Goal: Task Accomplishment & Management: Manage account settings

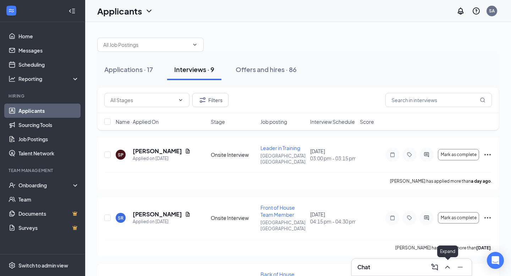
click at [446, 266] on icon "ChevronUp" at bounding box center [447, 267] width 9 height 9
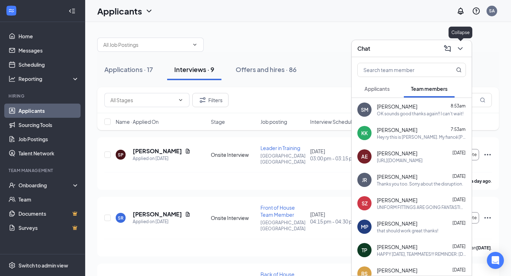
click at [461, 45] on icon "ChevronDown" at bounding box center [460, 48] width 9 height 9
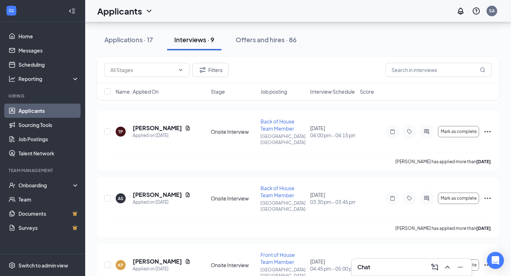
scroll to position [165, 0]
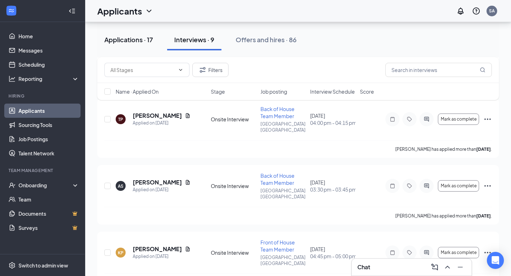
click at [135, 39] on div "Applications · 17" at bounding box center [128, 39] width 49 height 9
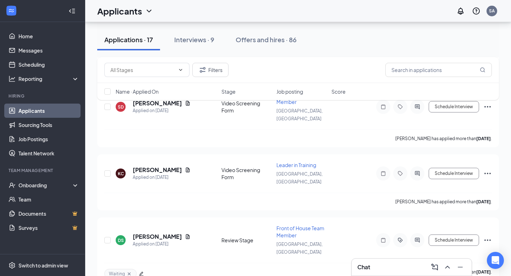
scroll to position [400, 0]
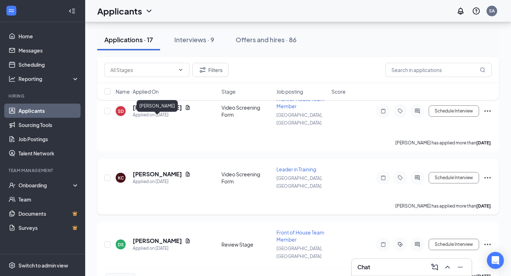
click at [163, 170] on h5 "[PERSON_NAME]" at bounding box center [157, 174] width 49 height 8
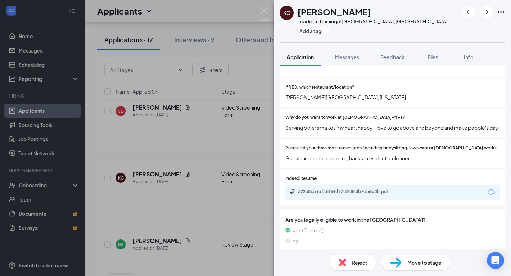
scroll to position [252, 0]
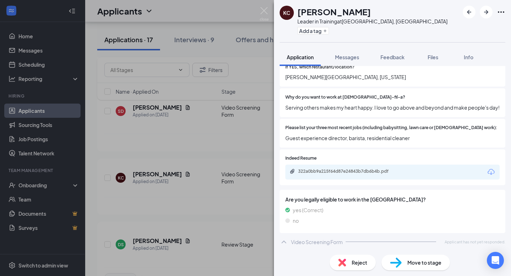
click at [350, 269] on div "Reject" at bounding box center [353, 263] width 46 height 16
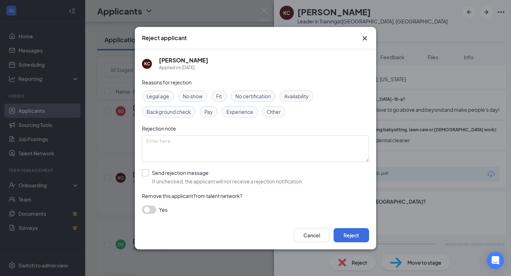
click at [149, 174] on input "Send rejection message If unchecked, the applicant will not receive a rejection…" at bounding box center [222, 177] width 161 height 16
checkbox input "true"
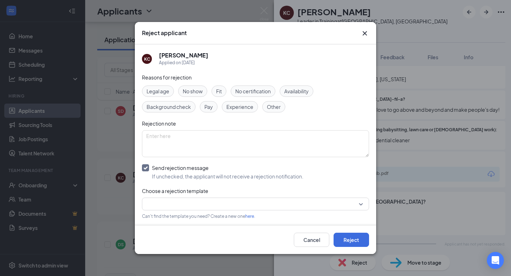
click at [359, 202] on input "search" at bounding box center [253, 204] width 214 height 12
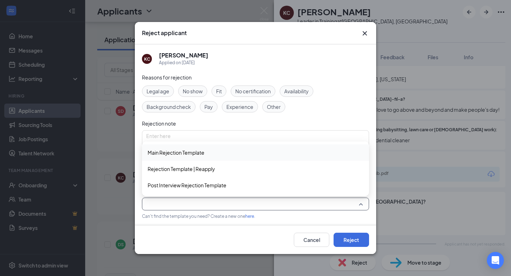
click at [212, 155] on span "Main Rejection Template" at bounding box center [256, 153] width 216 height 8
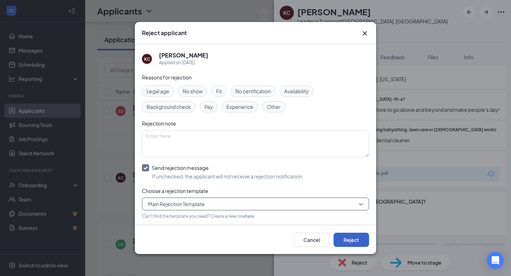
click at [354, 237] on button "Reject" at bounding box center [351, 240] width 35 height 14
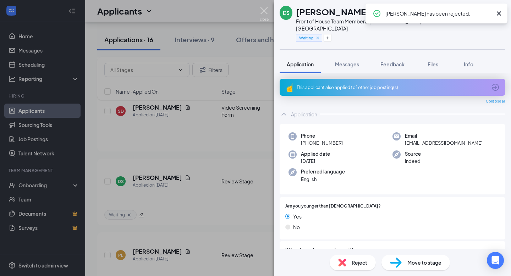
click at [263, 10] on img at bounding box center [264, 14] width 9 height 14
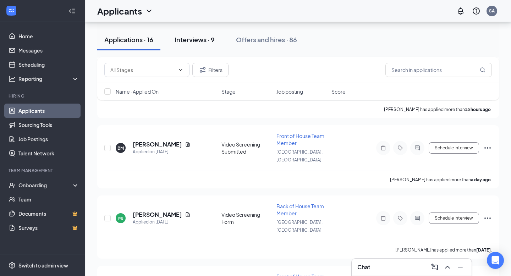
scroll to position [152, 0]
click at [172, 141] on h5 "[PERSON_NAME]" at bounding box center [157, 145] width 49 height 8
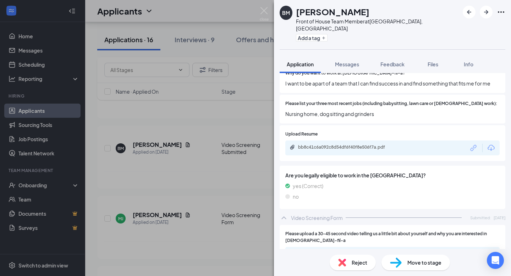
scroll to position [273, 0]
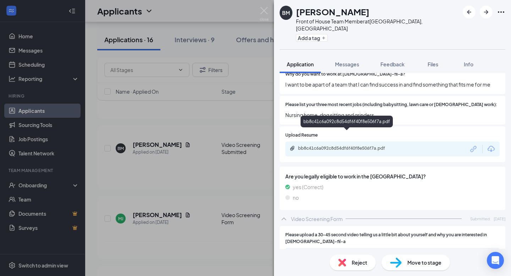
click at [332, 145] on div "bb8c41c6a092c8d54df6f40f8e506f7a.pdf" at bounding box center [347, 148] width 99 height 6
click at [264, 10] on img at bounding box center [264, 14] width 9 height 14
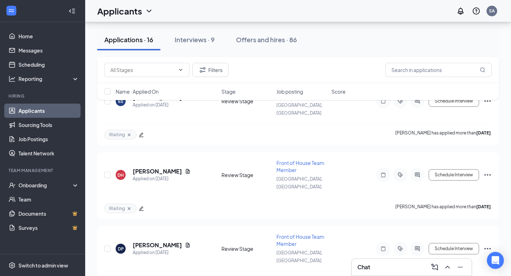
scroll to position [882, 0]
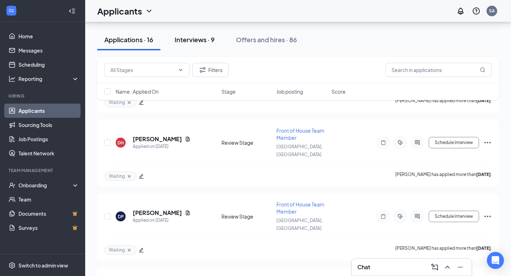
click at [191, 41] on div "Interviews · 9" at bounding box center [195, 39] width 40 height 9
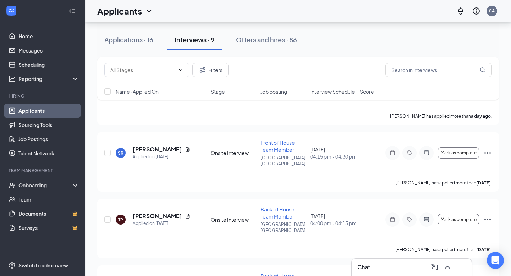
scroll to position [66, 0]
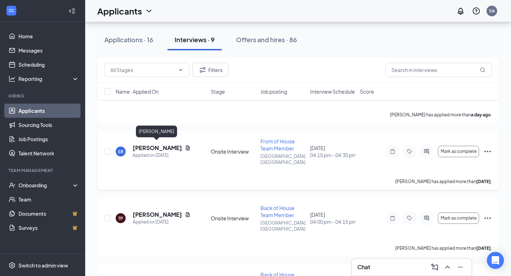
click at [158, 148] on h5 "[PERSON_NAME]" at bounding box center [157, 148] width 49 height 8
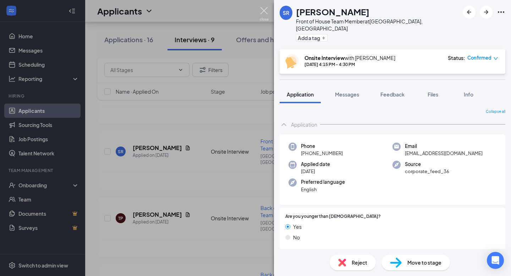
click at [263, 10] on img at bounding box center [264, 14] width 9 height 14
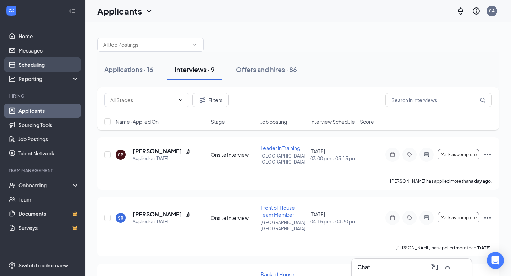
click at [34, 64] on link "Scheduling" at bounding box center [48, 64] width 61 height 14
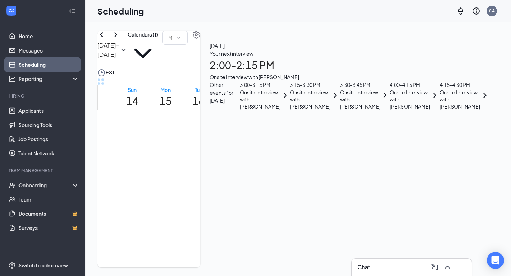
scroll to position [378, 0]
click at [29, 107] on link "Applicants" at bounding box center [48, 111] width 61 height 14
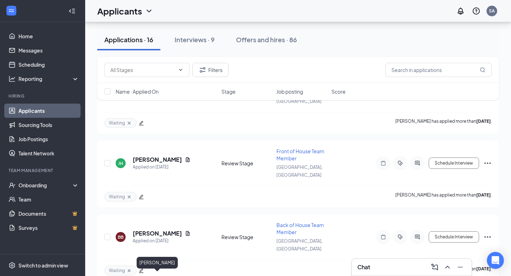
scroll to position [498, 0]
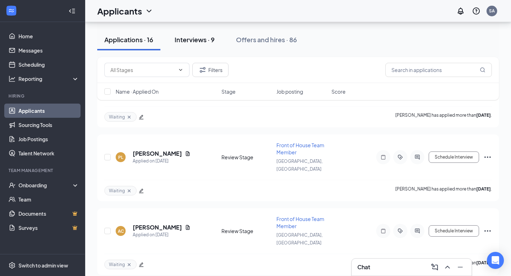
click at [193, 42] on div "Interviews · 9" at bounding box center [195, 39] width 40 height 9
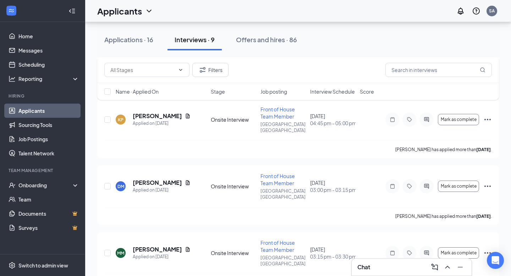
scroll to position [408, 0]
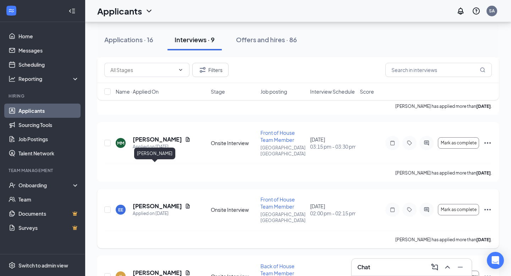
click at [146, 202] on h5 "[PERSON_NAME]" at bounding box center [157, 206] width 49 height 8
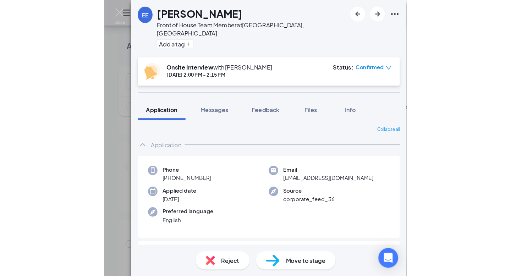
scroll to position [365, 0]
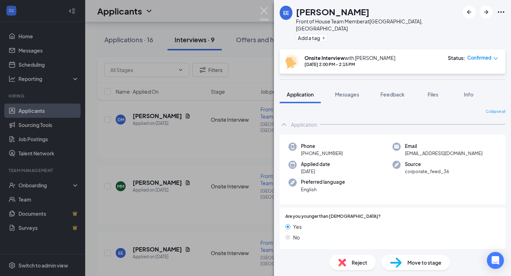
click at [266, 11] on img at bounding box center [264, 14] width 9 height 14
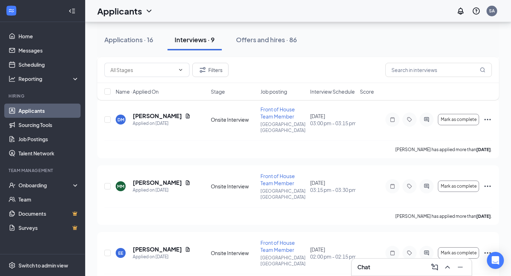
click at [400, 268] on div "Chat" at bounding box center [411, 267] width 109 height 11
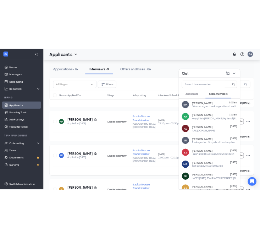
scroll to position [406, 0]
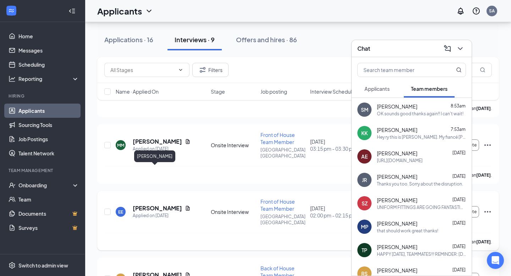
click at [149, 204] on h5 "[PERSON_NAME]" at bounding box center [157, 208] width 49 height 8
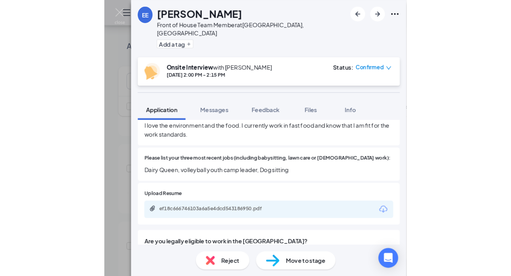
scroll to position [365, 0]
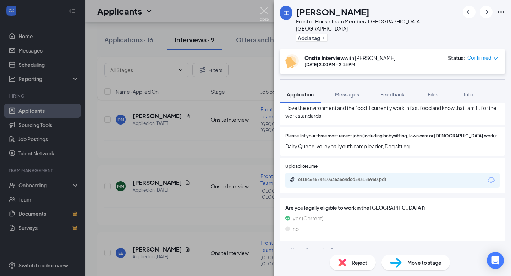
click at [265, 11] on img at bounding box center [264, 14] width 9 height 14
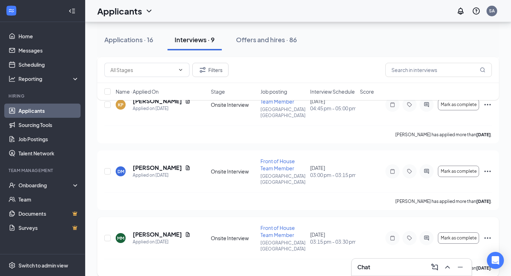
scroll to position [408, 0]
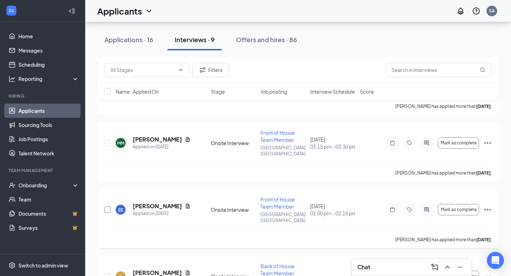
click at [107, 207] on input "checkbox" at bounding box center [107, 210] width 6 height 6
checkbox input "true"
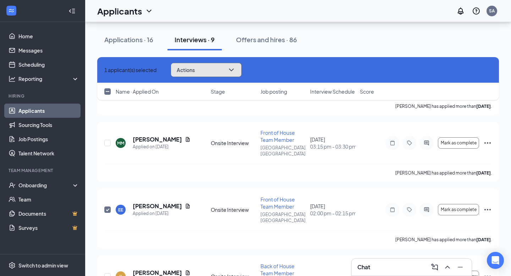
click at [233, 70] on icon "ChevronDown" at bounding box center [231, 69] width 5 height 3
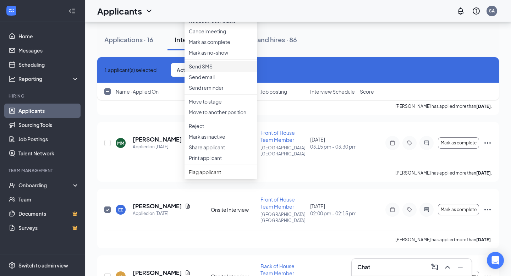
click at [213, 70] on p "Send SMS" at bounding box center [221, 66] width 64 height 7
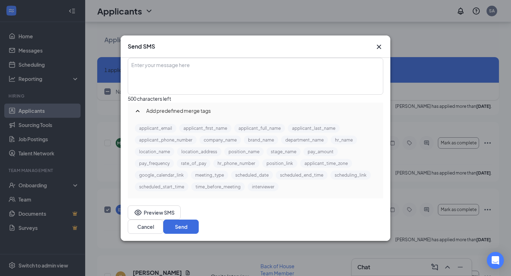
click at [230, 86] on div "Enter your message here" at bounding box center [255, 76] width 254 height 35
click at [378, 43] on icon "Cross" at bounding box center [379, 47] width 9 height 9
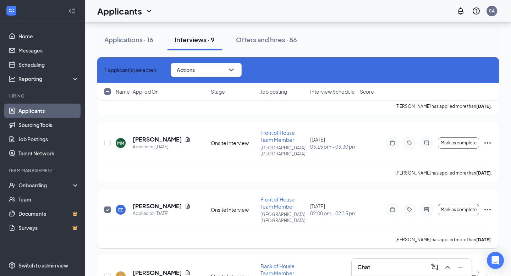
click at [105, 207] on input "checkbox" at bounding box center [107, 210] width 6 height 6
checkbox input "false"
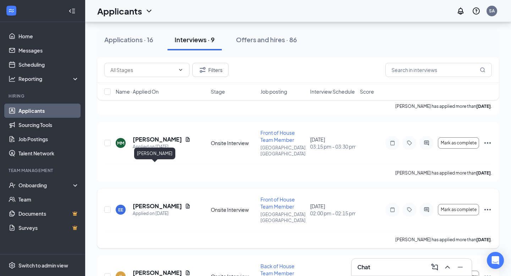
click at [147, 202] on h5 "[PERSON_NAME]" at bounding box center [157, 206] width 49 height 8
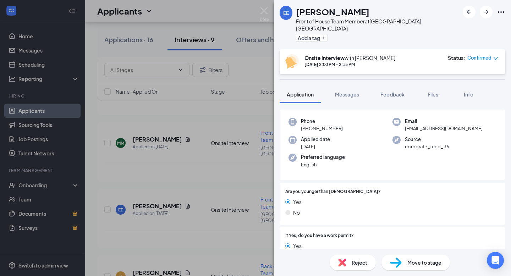
scroll to position [33, 0]
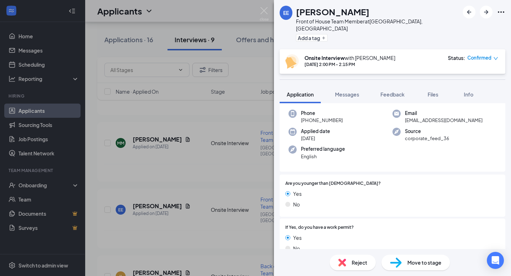
click at [411, 262] on span "Move to stage" at bounding box center [424, 263] width 34 height 8
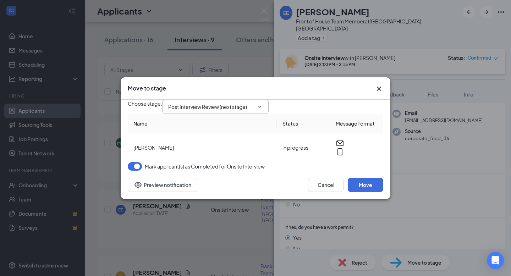
click at [263, 104] on icon "ChevronDown" at bounding box center [260, 107] width 6 height 6
click at [237, 104] on input "Post Interview Review (next stage)" at bounding box center [211, 107] width 86 height 8
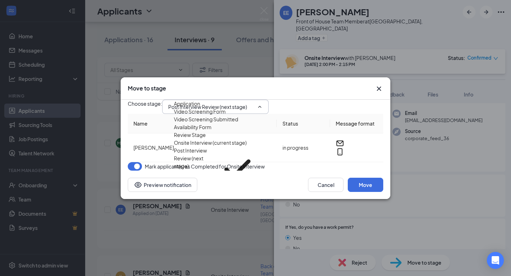
scroll to position [73, 0]
click at [213, 191] on div "Offer Letter FOH" at bounding box center [193, 195] width 39 height 8
type input "Offer Letter FOH"
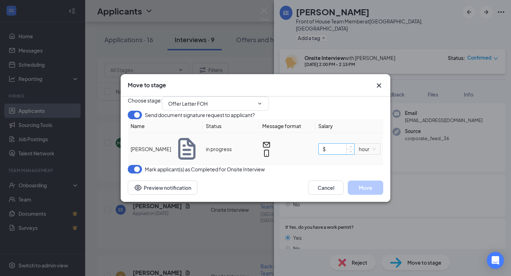
click at [335, 153] on input "$" at bounding box center [336, 149] width 35 height 11
type input "$ 0"
click at [380, 81] on icon "Cross" at bounding box center [379, 85] width 9 height 9
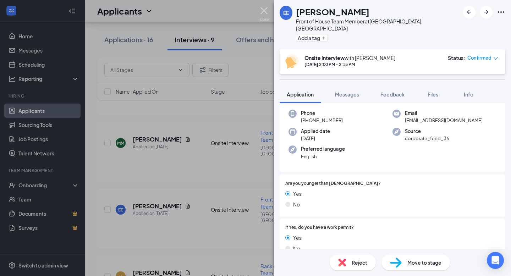
click at [262, 13] on img at bounding box center [264, 14] width 9 height 14
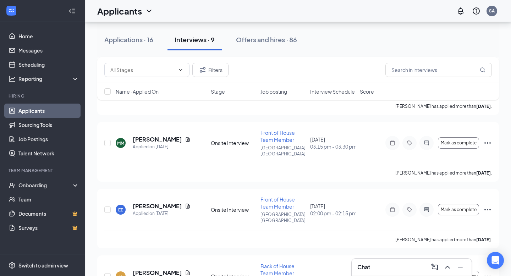
click at [387, 268] on div "Chat" at bounding box center [411, 267] width 109 height 11
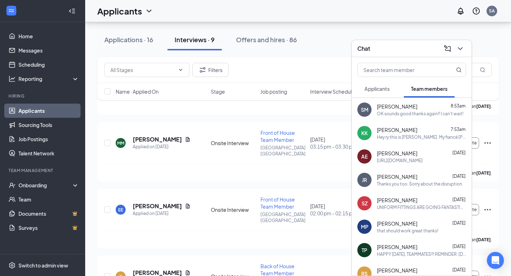
click at [383, 90] on span "Applicants" at bounding box center [376, 89] width 25 height 6
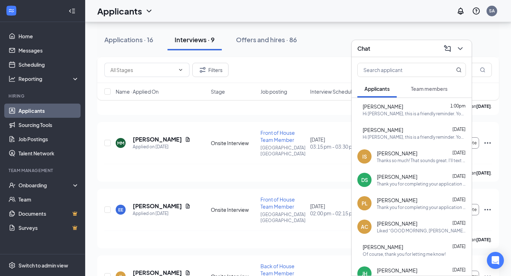
click at [395, 110] on div "[PERSON_NAME] 1:00pm Hi [PERSON_NAME], this is a friendly reminder. Your interv…" at bounding box center [414, 110] width 103 height 14
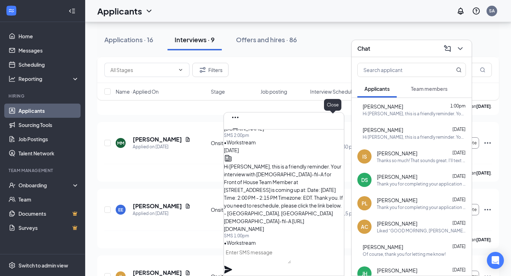
click at [240, 136] on icon "Cross" at bounding box center [235, 140] width 9 height 9
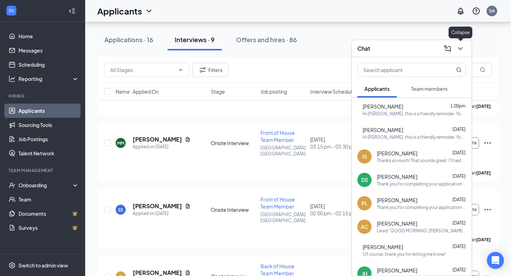
click at [461, 46] on icon "ChevronDown" at bounding box center [460, 48] width 9 height 9
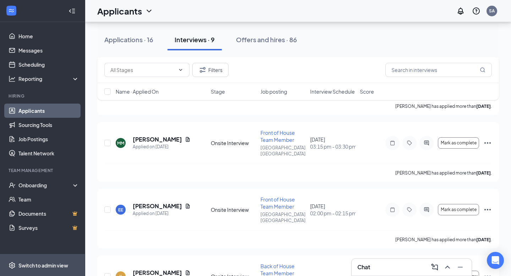
click at [35, 265] on div "Switch to admin view" at bounding box center [43, 265] width 50 height 7
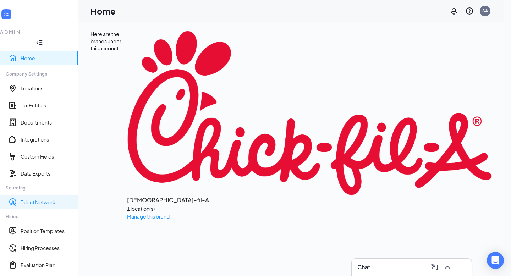
scroll to position [17, 0]
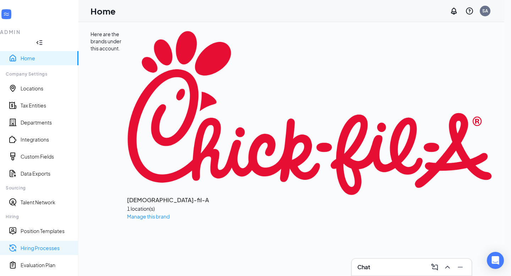
click at [40, 244] on link "Hiring Processes" at bounding box center [47, 247] width 52 height 7
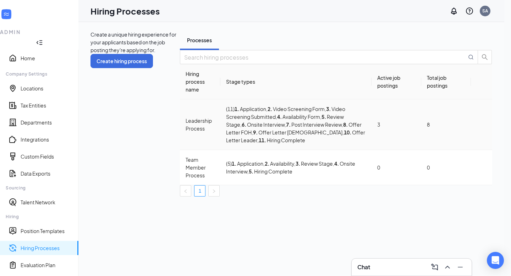
click at [186, 132] on div "Leadership Process" at bounding box center [200, 125] width 29 height 16
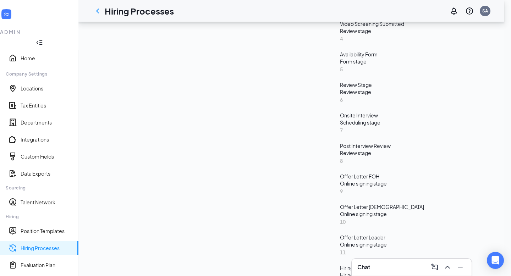
scroll to position [336, 0]
click at [340, 172] on div "Offer Letter FOH" at bounding box center [416, 175] width 152 height 7
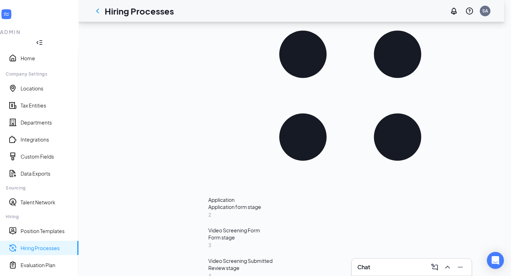
scroll to position [214, 0]
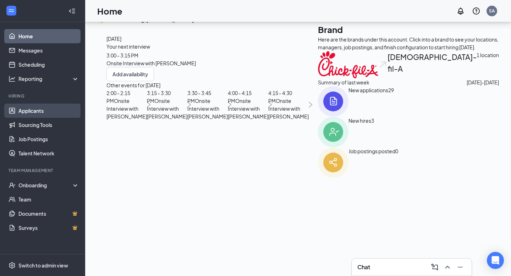
click at [37, 111] on link "Applicants" at bounding box center [48, 111] width 61 height 14
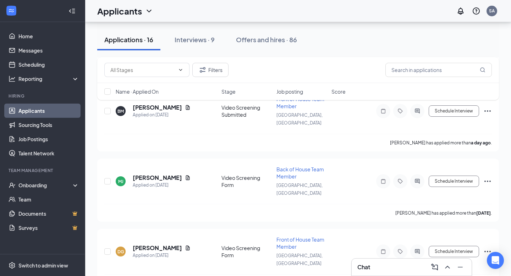
scroll to position [153, 0]
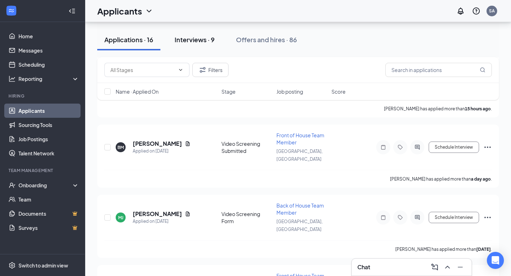
click at [200, 41] on div "Interviews · 9" at bounding box center [195, 39] width 40 height 9
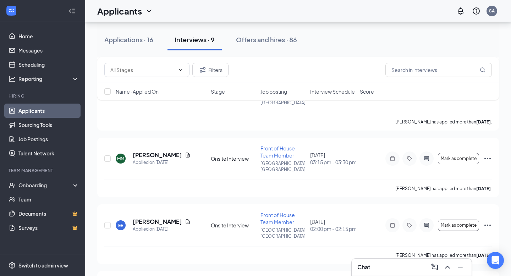
scroll to position [408, 0]
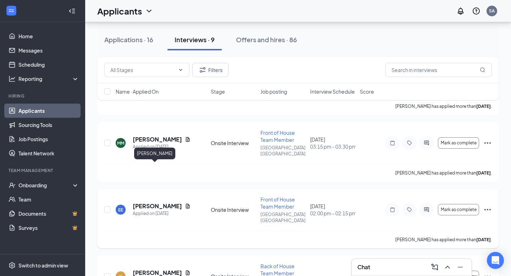
click at [152, 202] on h5 "[PERSON_NAME]" at bounding box center [157, 206] width 49 height 8
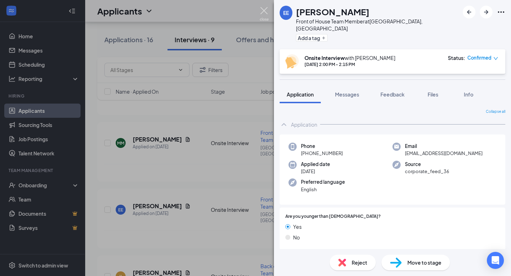
click at [263, 13] on img at bounding box center [264, 14] width 9 height 14
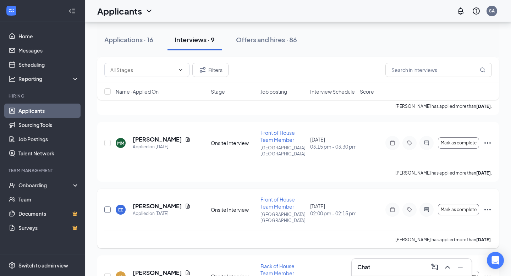
click at [108, 207] on input "checkbox" at bounding box center [107, 210] width 6 height 6
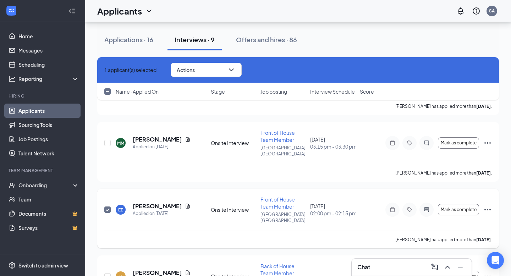
click at [108, 207] on input "checkbox" at bounding box center [107, 210] width 6 height 6
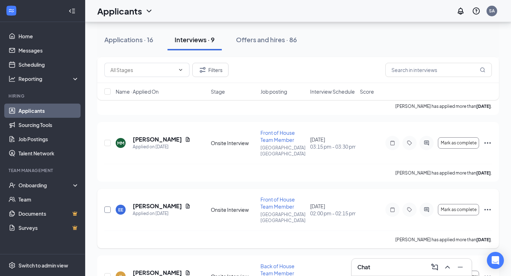
click at [109, 207] on input "checkbox" at bounding box center [107, 210] width 6 height 6
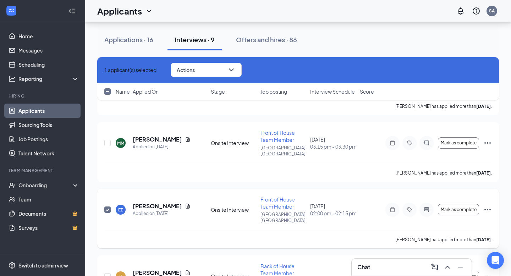
click at [109, 207] on input "checkbox" at bounding box center [107, 210] width 6 height 6
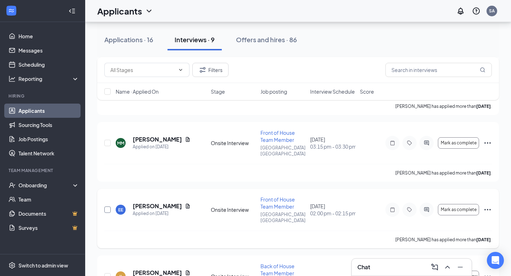
click at [107, 207] on input "checkbox" at bounding box center [107, 210] width 6 height 6
checkbox input "true"
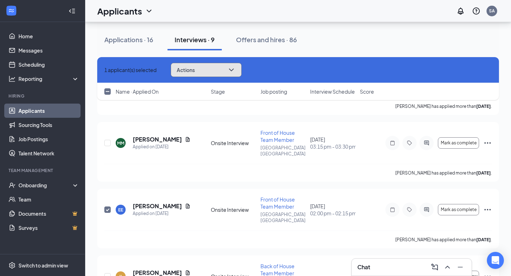
click at [236, 69] on icon "ChevronDown" at bounding box center [231, 70] width 9 height 9
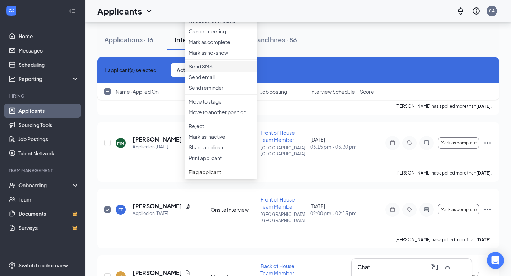
click at [215, 70] on p "Send SMS" at bounding box center [221, 66] width 64 height 7
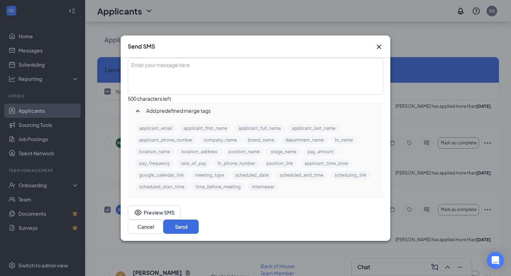
click at [204, 73] on div "Enter your message here" at bounding box center [255, 76] width 254 height 35
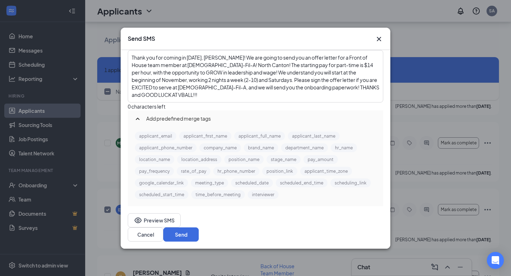
click at [209, 74] on span "Thank you for coming in [DATE], [PERSON_NAME]! We are going to send you an offe…" at bounding box center [256, 76] width 248 height 44
click at [199, 233] on button "Send" at bounding box center [180, 234] width 35 height 14
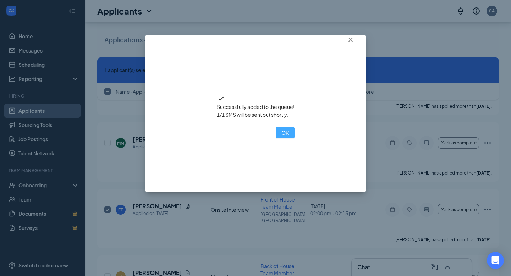
click at [276, 138] on button "OK" at bounding box center [285, 132] width 19 height 11
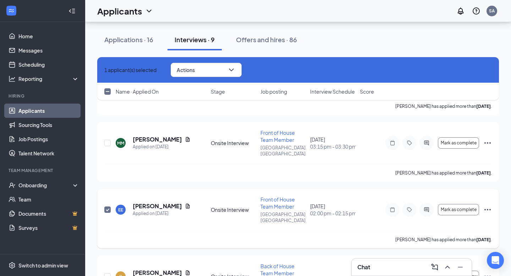
click at [106, 207] on input "checkbox" at bounding box center [107, 210] width 6 height 6
checkbox input "false"
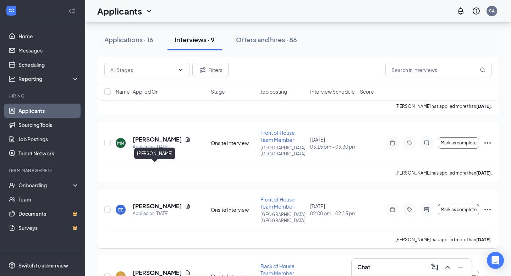
click at [150, 202] on h5 "[PERSON_NAME]" at bounding box center [157, 206] width 49 height 8
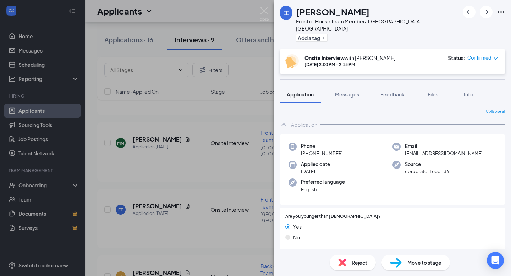
click at [413, 262] on span "Move to stage" at bounding box center [424, 263] width 34 height 8
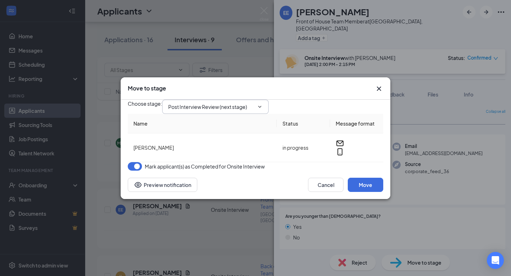
click at [263, 104] on icon "ChevronDown" at bounding box center [260, 107] width 6 height 6
click at [243, 104] on input "Post Interview Review (next stage)" at bounding box center [211, 107] width 86 height 8
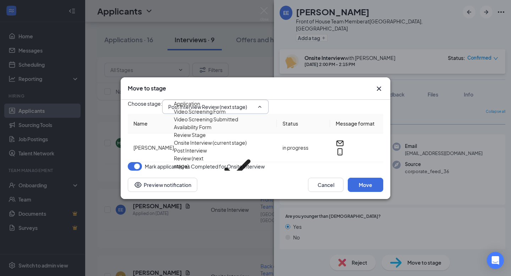
scroll to position [73, 0]
click at [213, 191] on div "Offer Letter FOH" at bounding box center [193, 195] width 39 height 8
type input "Offer Letter FOH"
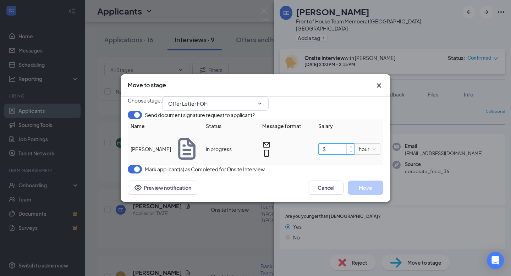
click at [337, 154] on input "$" at bounding box center [336, 149] width 35 height 11
type input "$ 14"
click at [363, 195] on button "Move" at bounding box center [365, 188] width 35 height 14
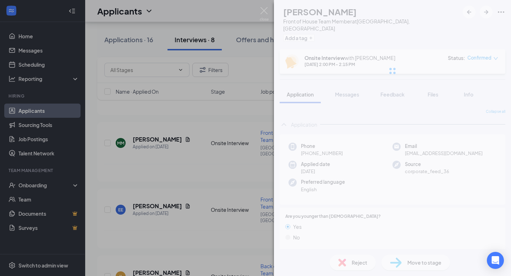
scroll to position [348, 0]
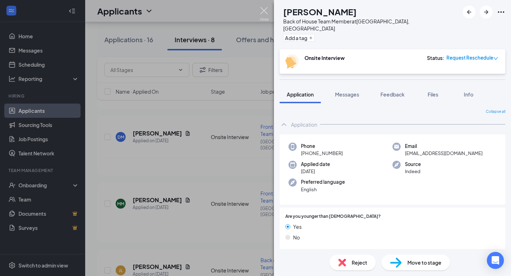
click at [265, 11] on img at bounding box center [264, 14] width 9 height 14
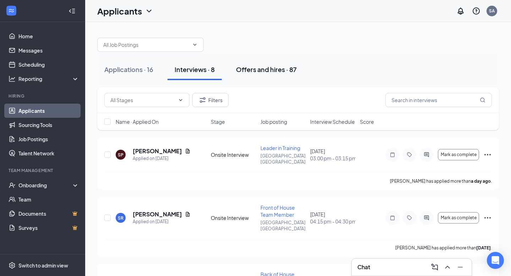
click at [254, 71] on div "Offers and hires · 87" at bounding box center [266, 69] width 61 height 9
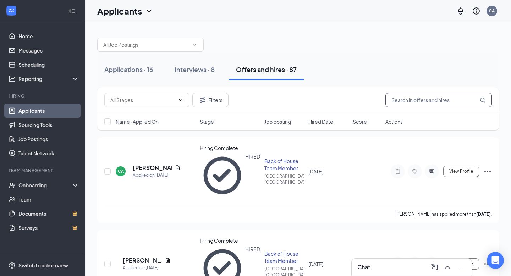
click at [395, 100] on input "text" at bounding box center [438, 100] width 106 height 14
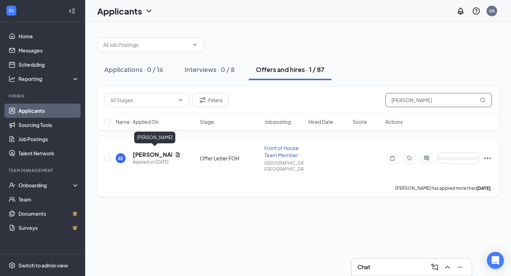
type input "[PERSON_NAME]"
click at [154, 153] on h5 "[PERSON_NAME]" at bounding box center [152, 155] width 39 height 8
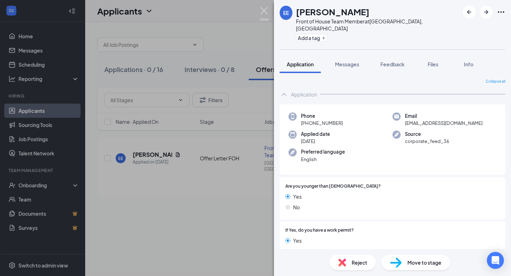
click at [263, 12] on img at bounding box center [264, 14] width 9 height 14
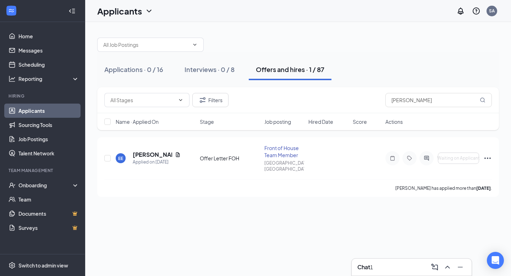
click at [407, 267] on div "Chat 1" at bounding box center [411, 267] width 109 height 11
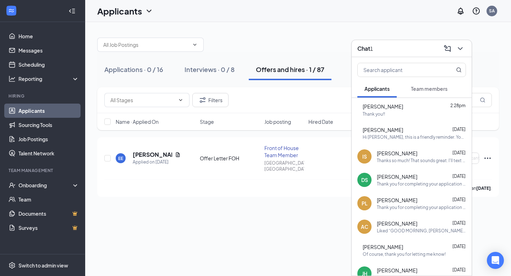
click at [419, 111] on div "Thank you!!" at bounding box center [414, 114] width 103 height 6
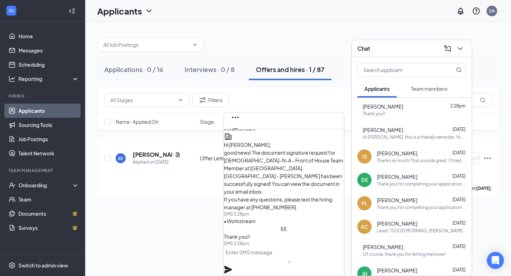
scroll to position [-6, 0]
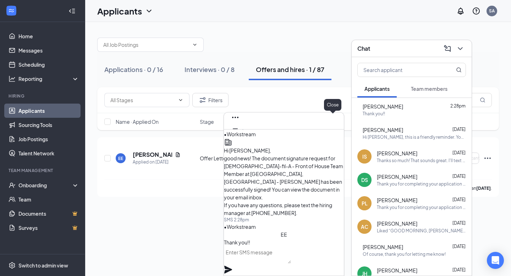
click at [240, 136] on icon "Cross" at bounding box center [235, 140] width 9 height 9
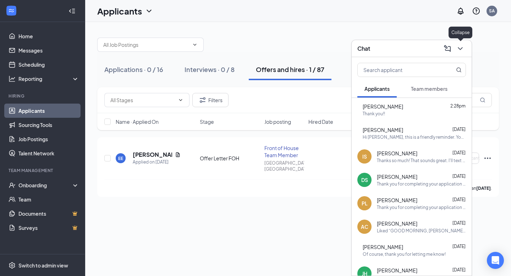
click at [461, 49] on icon "ChevronDown" at bounding box center [460, 48] width 5 height 3
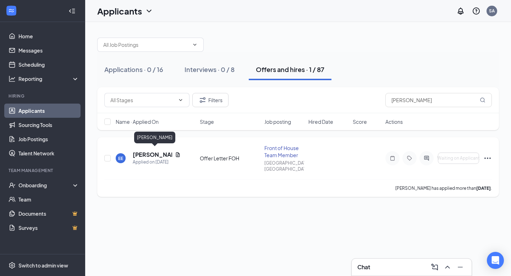
click at [147, 151] on h5 "[PERSON_NAME]" at bounding box center [152, 155] width 39 height 8
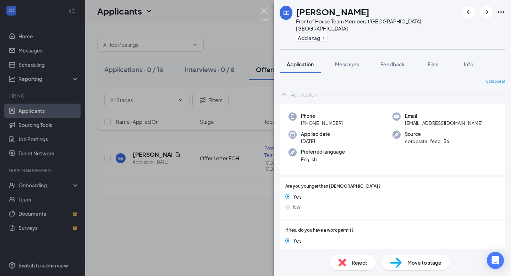
click at [266, 13] on img at bounding box center [264, 14] width 9 height 14
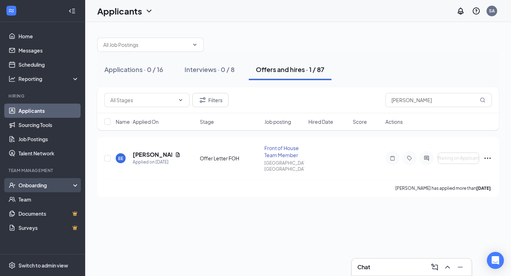
click at [34, 186] on div "Onboarding" at bounding box center [45, 185] width 55 height 7
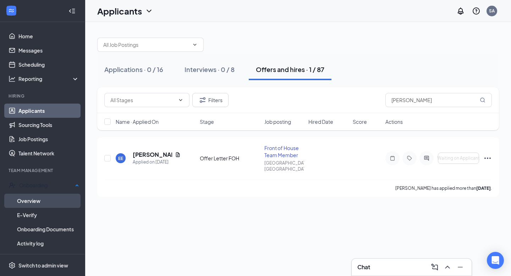
click at [40, 199] on link "Overview" at bounding box center [48, 201] width 62 height 14
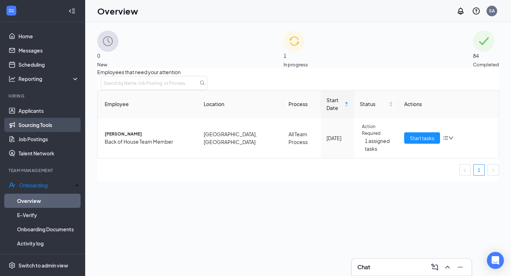
scroll to position [0, 0]
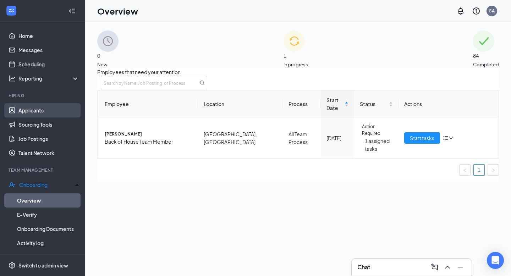
click at [38, 110] on link "Applicants" at bounding box center [48, 110] width 61 height 14
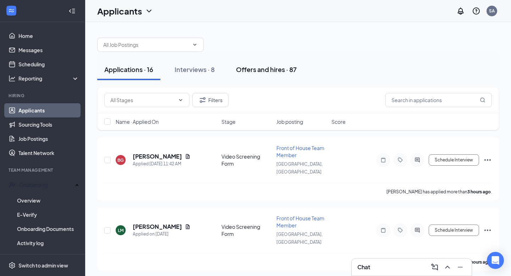
click at [266, 71] on div "Offers and hires · 87" at bounding box center [266, 69] width 61 height 9
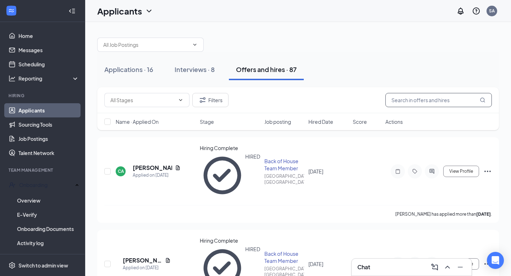
click at [417, 102] on input "text" at bounding box center [438, 100] width 106 height 14
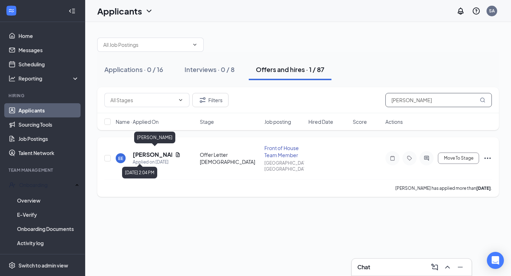
type input "[PERSON_NAME]"
click at [144, 151] on h5 "[PERSON_NAME]" at bounding box center [152, 155] width 39 height 8
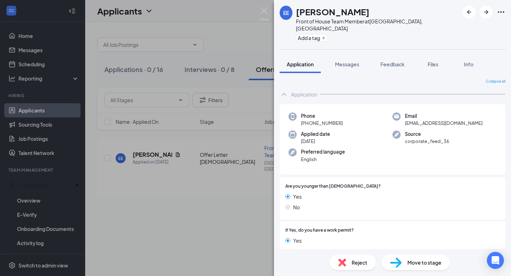
click at [428, 260] on span "Move to stage" at bounding box center [424, 263] width 34 height 8
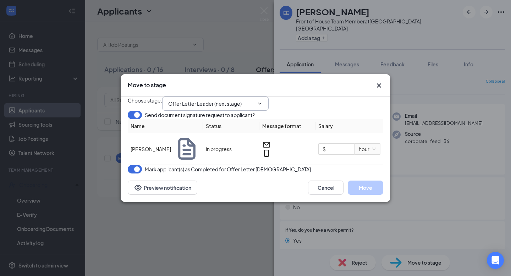
click at [261, 97] on span "Offer Letter Leader (next stage)" at bounding box center [215, 104] width 106 height 14
click at [269, 97] on span "Offer Letter Leader (next stage)" at bounding box center [215, 104] width 106 height 14
click at [236, 100] on input "Offer Letter Leader (next stage)" at bounding box center [211, 104] width 86 height 8
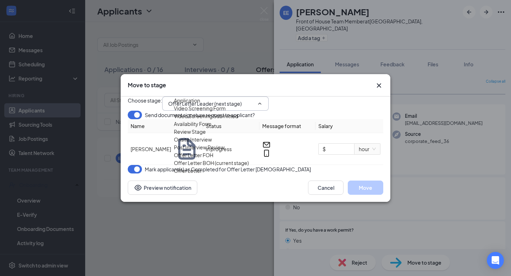
scroll to position [73, 0]
click at [210, 213] on div "Hiring Complete" at bounding box center [193, 217] width 38 height 8
type input "Hiring Complete"
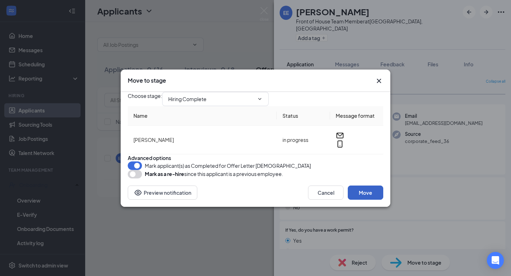
click at [368, 200] on button "Move" at bounding box center [365, 193] width 35 height 14
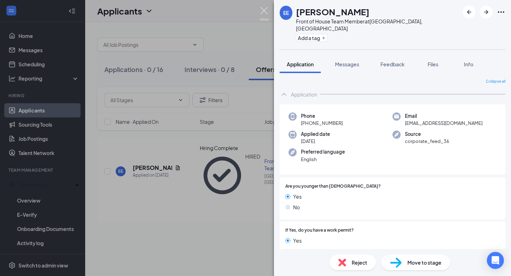
click at [264, 11] on img at bounding box center [264, 14] width 9 height 14
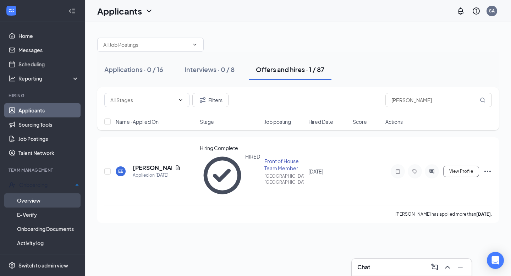
click at [37, 202] on link "Overview" at bounding box center [48, 200] width 62 height 14
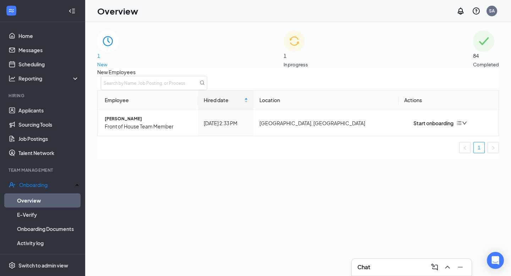
click at [308, 61] on span "In progress" at bounding box center [296, 64] width 24 height 7
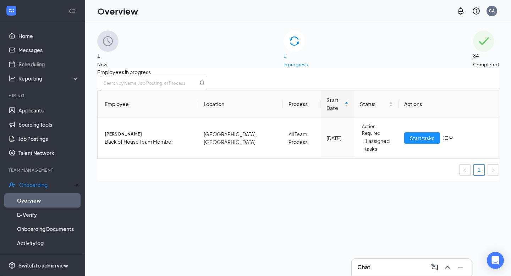
click at [119, 61] on span "New" at bounding box center [107, 64] width 21 height 7
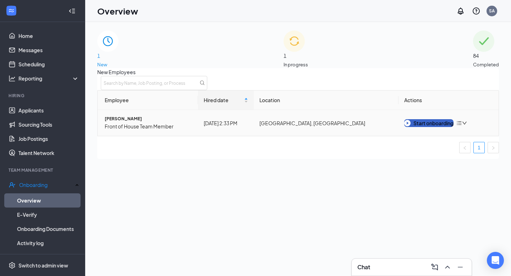
click at [422, 127] on div "Start onboarding" at bounding box center [428, 123] width 49 height 8
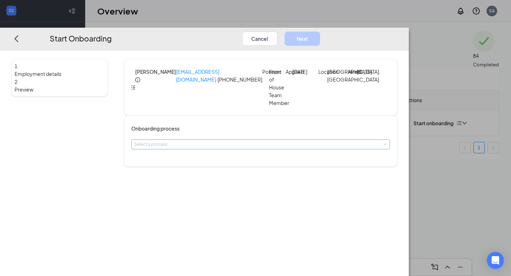
click at [258, 148] on div "Select a process" at bounding box center [259, 144] width 250 height 7
click at [253, 166] on li "All Team Process" at bounding box center [232, 166] width 116 height 12
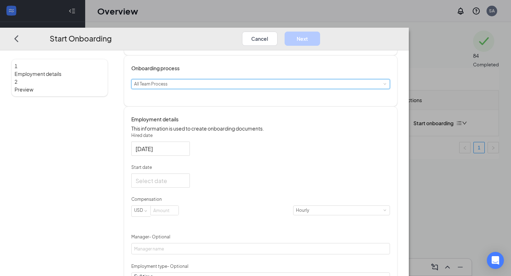
scroll to position [68, 0]
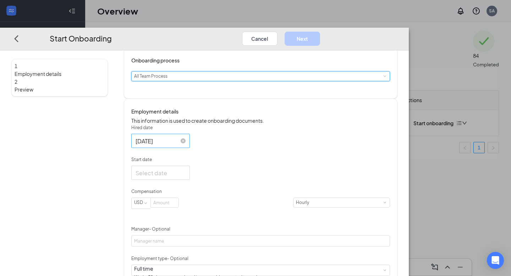
click at [184, 145] on input "[DATE]" at bounding box center [160, 140] width 49 height 9
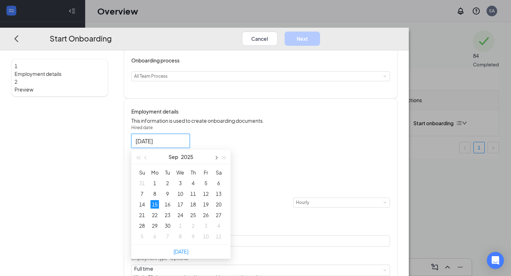
click at [220, 164] on button "button" at bounding box center [216, 157] width 8 height 14
type input "[DATE]"
click at [223, 187] on div "1" at bounding box center [218, 183] width 9 height 9
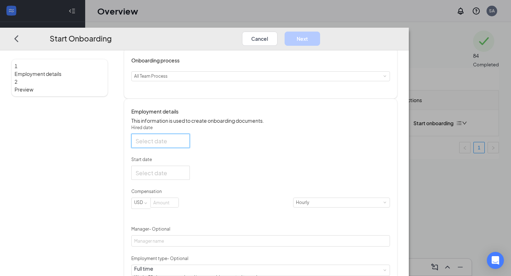
click at [184, 145] on input "Hired date" at bounding box center [160, 140] width 49 height 9
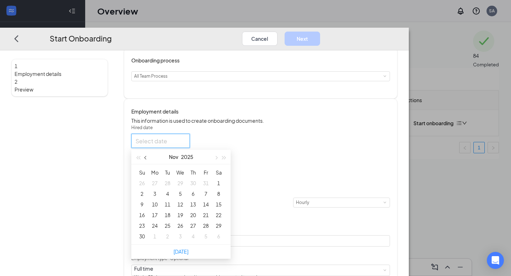
click at [148, 159] on span "button" at bounding box center [146, 158] width 4 height 4
type input "[DATE]"
click at [188, 255] on link "[DATE]" at bounding box center [181, 251] width 15 height 6
type input "[DATE]"
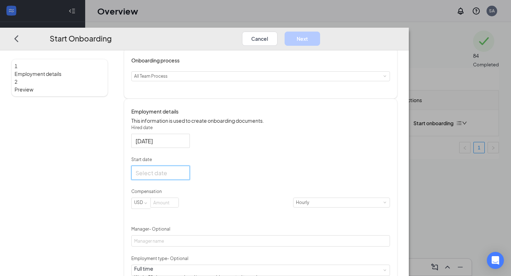
click at [184, 177] on input "Start date" at bounding box center [160, 172] width 49 height 9
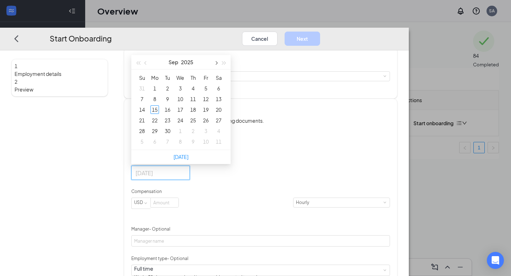
type input "[DATE]"
click at [220, 69] on button "button" at bounding box center [216, 62] width 8 height 14
type input "[DATE]"
click at [223, 93] on div "1" at bounding box center [218, 88] width 9 height 9
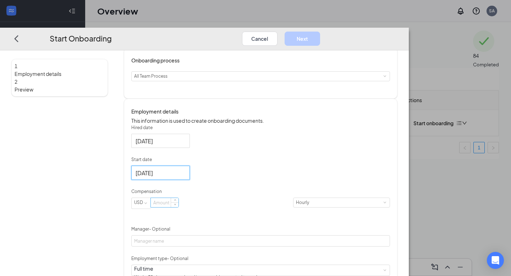
click at [178, 207] on input at bounding box center [165, 202] width 28 height 9
type input "14"
click at [340, 215] on div "Hired date [DATE] [DATE] Su Mo Tu We Th Fr Sa 31 1 2 3 4 5 6 7 8 9 10 11 12 13 …" at bounding box center [260, 233] width 259 height 216
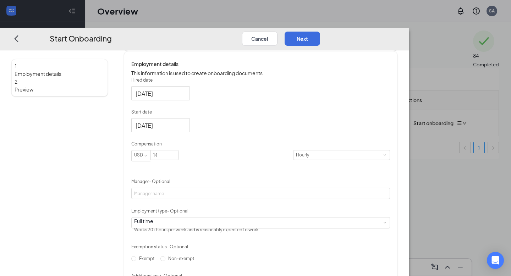
scroll to position [124, 0]
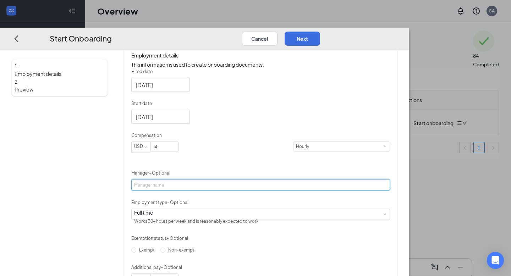
click at [260, 191] on input "Manager - Optional" at bounding box center [260, 184] width 259 height 11
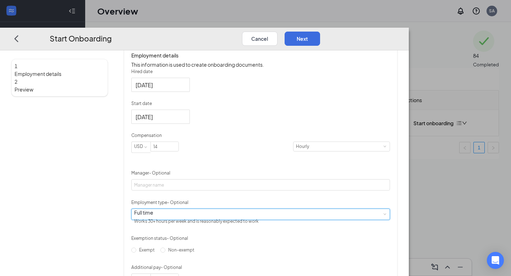
click at [383, 216] on span at bounding box center [384, 214] width 3 height 3
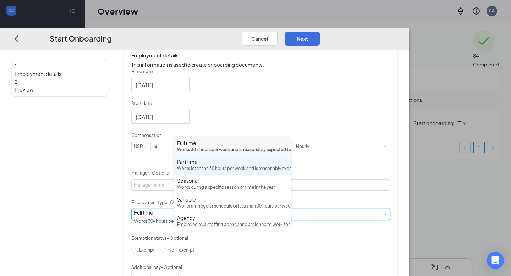
click at [234, 172] on div "Works less than 30 hours per week and is reasonably expected to work" at bounding box center [232, 168] width 111 height 7
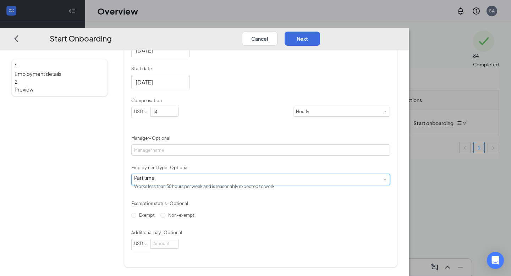
scroll to position [181, 0]
click at [178, 248] on input at bounding box center [165, 243] width 28 height 9
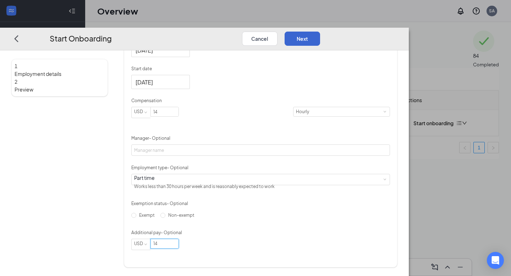
type input "14"
click at [320, 31] on button "Next" at bounding box center [302, 38] width 35 height 14
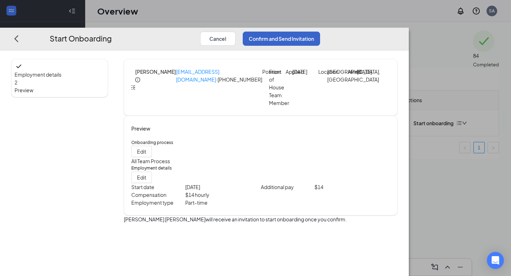
click at [320, 31] on button "Confirm and Send Invitation" at bounding box center [281, 38] width 77 height 14
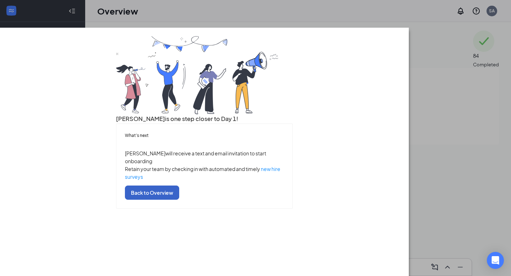
click at [179, 200] on button "Back to Overview" at bounding box center [152, 193] width 54 height 14
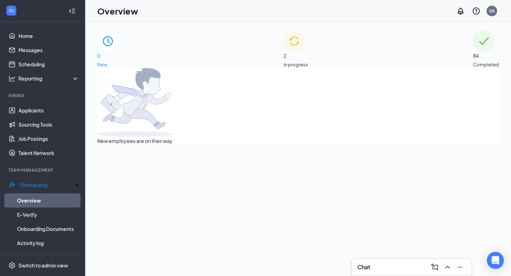
click at [292, 49] on div "2 In progress" at bounding box center [296, 50] width 24 height 38
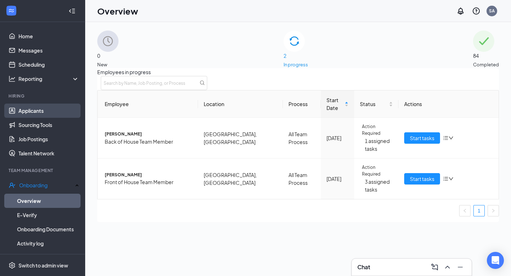
click at [41, 112] on link "Applicants" at bounding box center [48, 111] width 61 height 14
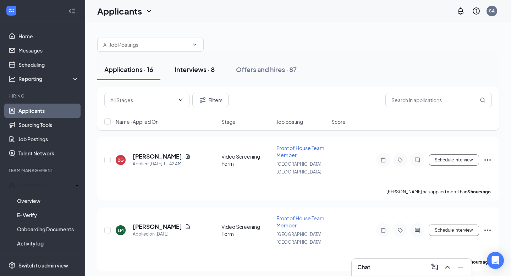
click at [197, 72] on div "Interviews · 8" at bounding box center [195, 69] width 40 height 9
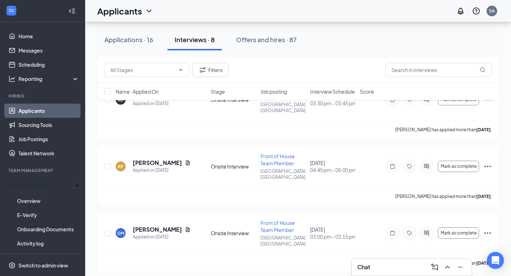
scroll to position [251, 0]
click at [166, 226] on h5 "[PERSON_NAME]" at bounding box center [157, 230] width 49 height 8
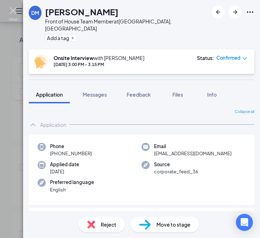
click at [11, 12] on img at bounding box center [13, 14] width 9 height 14
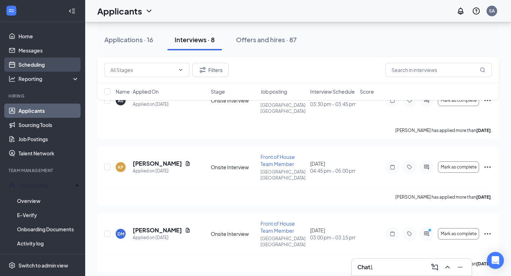
click at [39, 66] on link "Scheduling" at bounding box center [48, 64] width 61 height 14
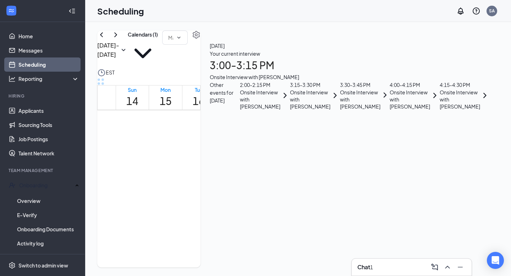
scroll to position [35, 0]
click at [38, 110] on link "Applicants" at bounding box center [48, 111] width 61 height 14
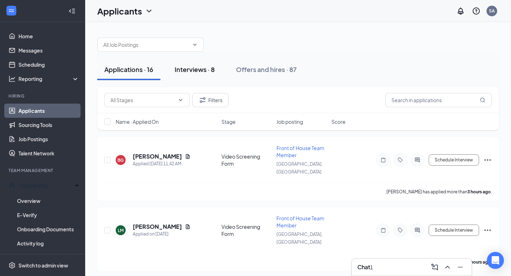
click at [189, 70] on div "Interviews · 8" at bounding box center [195, 69] width 40 height 9
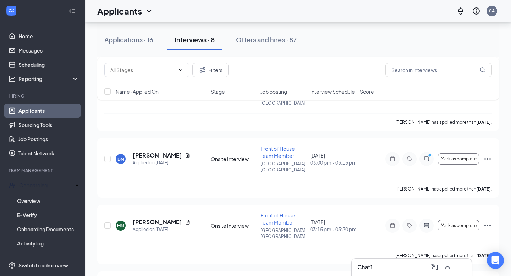
scroll to position [348, 0]
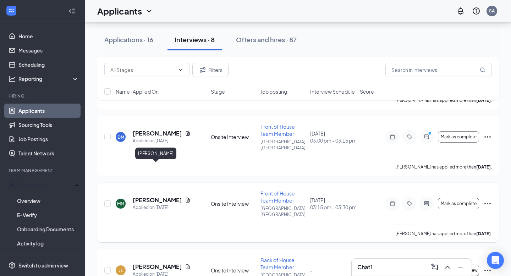
click at [153, 196] on h5 "[PERSON_NAME]" at bounding box center [157, 200] width 49 height 8
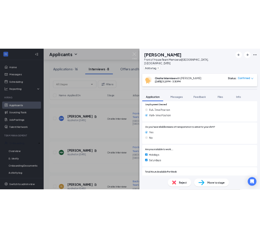
scroll to position [347, 0]
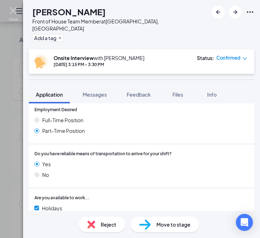
click at [15, 11] on img at bounding box center [13, 14] width 9 height 14
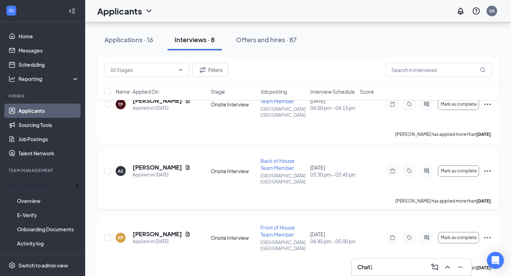
scroll to position [186, 0]
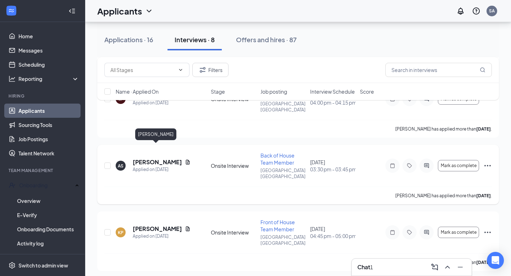
click at [141, 158] on h5 "[PERSON_NAME]" at bounding box center [157, 162] width 49 height 8
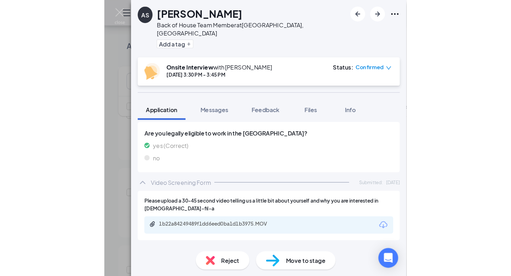
scroll to position [344, 0]
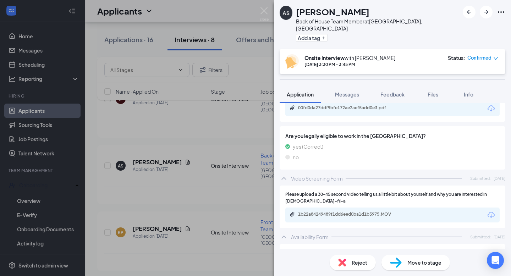
click at [409, 268] on div "Move to stage" at bounding box center [415, 263] width 68 height 16
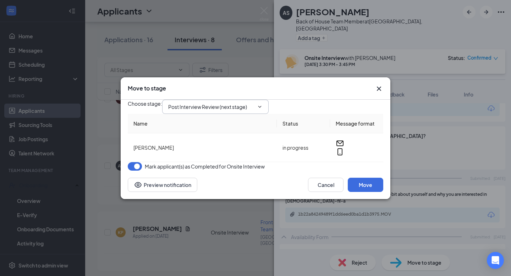
click at [246, 103] on input "Post Interview Review (next stage)" at bounding box center [211, 107] width 86 height 8
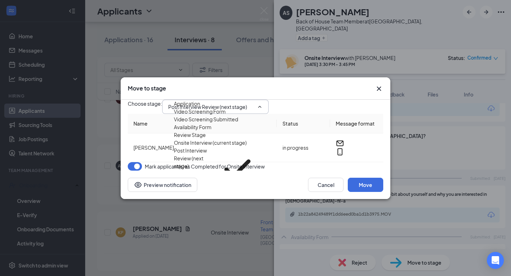
scroll to position [73, 0]
click at [215, 199] on div "Offer Letter [DEMOGRAPHIC_DATA]" at bounding box center [216, 203] width 84 height 8
type input "Offer Letter [DEMOGRAPHIC_DATA]"
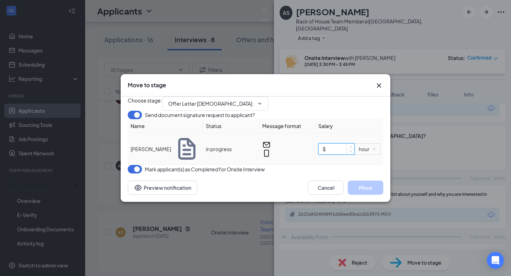
click at [331, 154] on input "$" at bounding box center [336, 149] width 35 height 11
type input "$ 16"
click at [367, 195] on button "Move" at bounding box center [365, 188] width 35 height 14
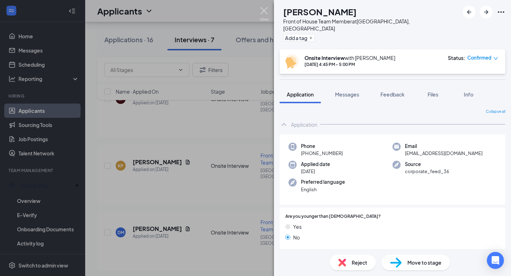
click at [261, 9] on img at bounding box center [264, 14] width 9 height 14
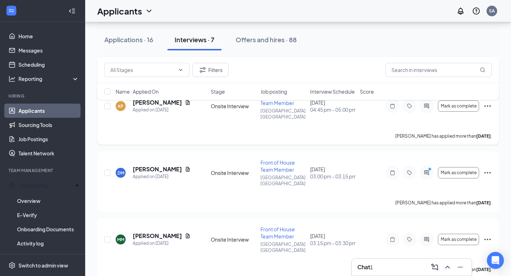
scroll to position [255, 0]
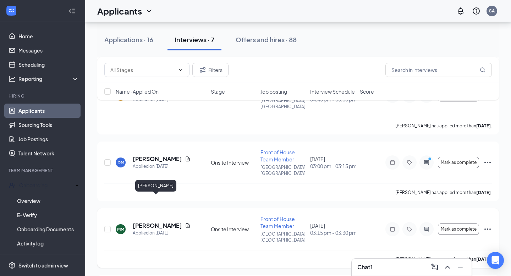
click at [148, 222] on h5 "[PERSON_NAME]" at bounding box center [157, 226] width 49 height 8
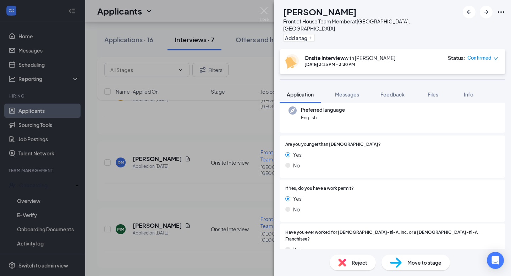
scroll to position [73, 0]
click at [408, 266] on span "Move to stage" at bounding box center [424, 263] width 34 height 8
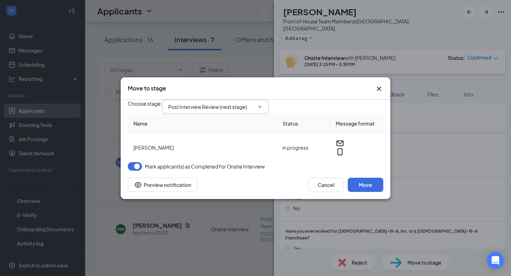
click at [239, 103] on input "Post Interview Review (next stage)" at bounding box center [211, 107] width 86 height 8
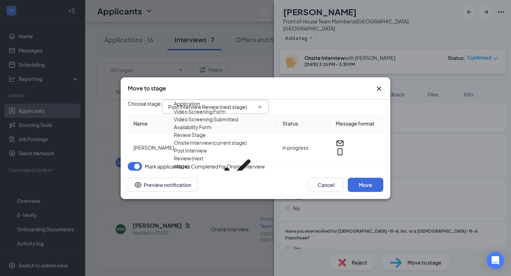
click at [213, 191] on div "Offer Letter FOH" at bounding box center [193, 195] width 39 height 8
type input "Offer Letter FOH"
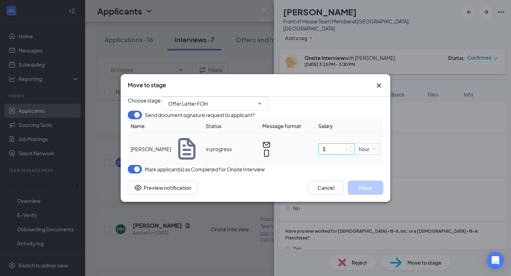
click at [337, 154] on input "$" at bounding box center [336, 149] width 35 height 11
type input "$ 15"
click at [366, 195] on button "Move" at bounding box center [365, 188] width 35 height 14
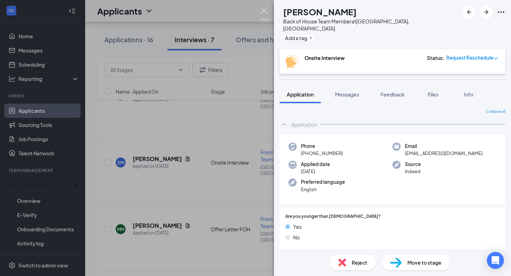
click at [264, 12] on img at bounding box center [264, 14] width 9 height 14
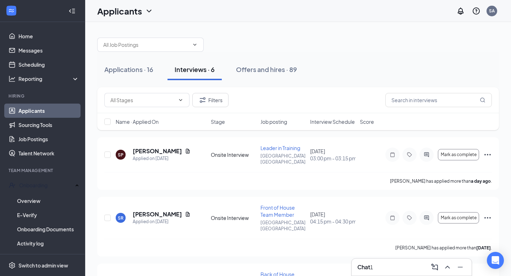
click at [196, 70] on div "Interviews · 6" at bounding box center [195, 69] width 40 height 9
click at [391, 268] on div "Chat 1" at bounding box center [411, 267] width 109 height 11
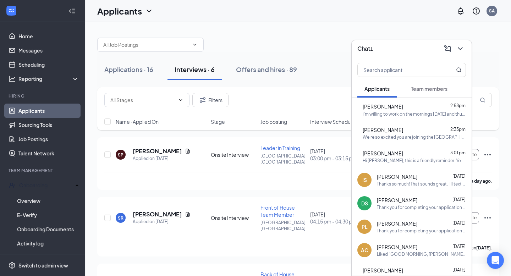
click at [411, 114] on div "i'm willing to work on the mornings [DATE] and thurs!" at bounding box center [414, 114] width 103 height 6
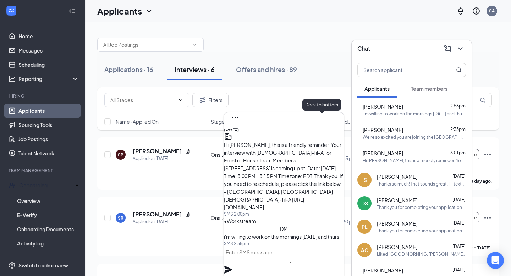
click at [238, 128] on icon "Minimize" at bounding box center [235, 128] width 5 height 1
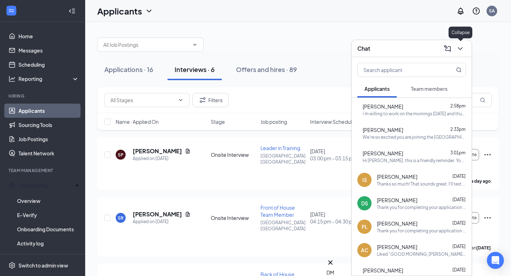
click at [460, 49] on icon "ChevronDown" at bounding box center [460, 48] width 5 height 3
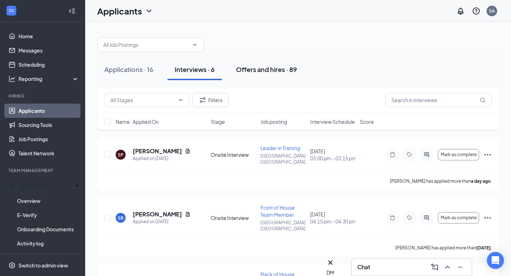
click at [249, 68] on div "Offers and hires · 89" at bounding box center [266, 69] width 61 height 9
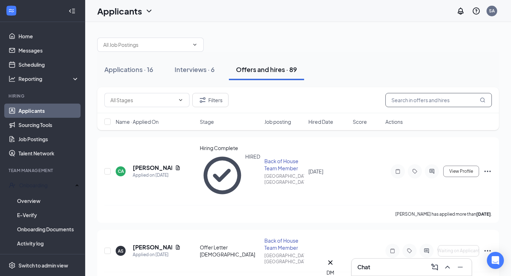
click at [405, 100] on input "text" at bounding box center [438, 100] width 106 height 14
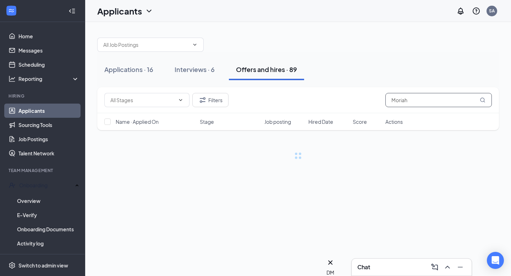
type input "Moriah"
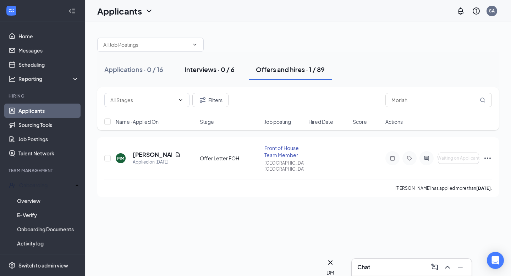
click at [211, 70] on div "Interviews · 0 / 6" at bounding box center [210, 69] width 50 height 9
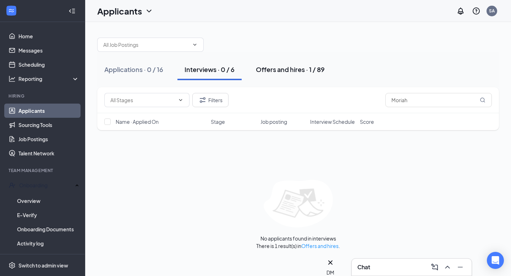
click at [280, 68] on div "Offers and hires · 1 / 89" at bounding box center [290, 69] width 69 height 9
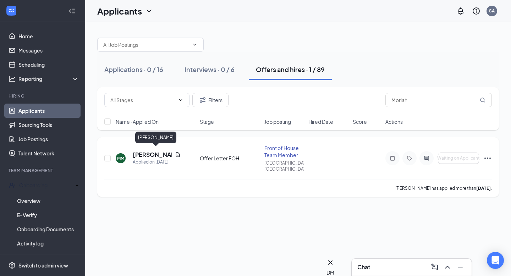
click at [151, 152] on h5 "[PERSON_NAME]" at bounding box center [152, 155] width 39 height 8
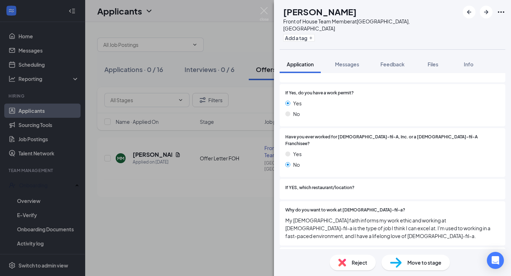
scroll to position [28, 0]
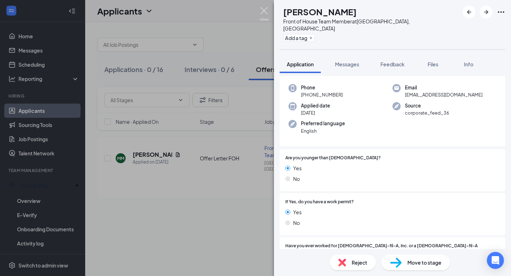
click at [262, 14] on img at bounding box center [264, 14] width 9 height 14
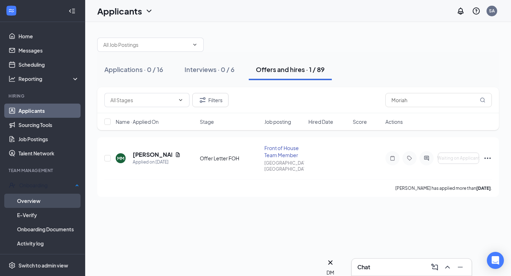
click at [42, 197] on link "Overview" at bounding box center [48, 201] width 62 height 14
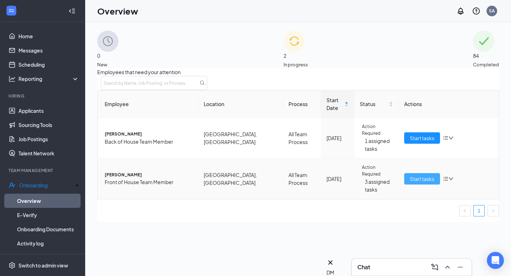
click at [418, 175] on span "Start tasks" at bounding box center [422, 179] width 24 height 8
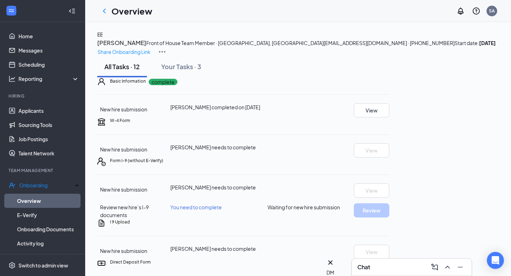
click at [377, 269] on div "Chat" at bounding box center [411, 267] width 109 height 11
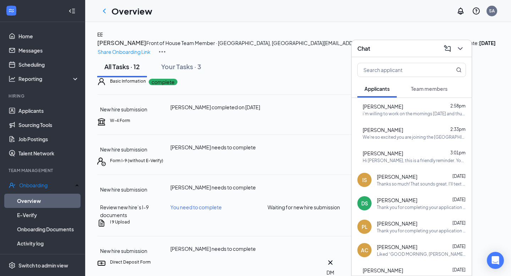
click at [328, 22] on div "Overview SA" at bounding box center [298, 11] width 426 height 22
click at [44, 112] on link "Applicants" at bounding box center [48, 111] width 61 height 14
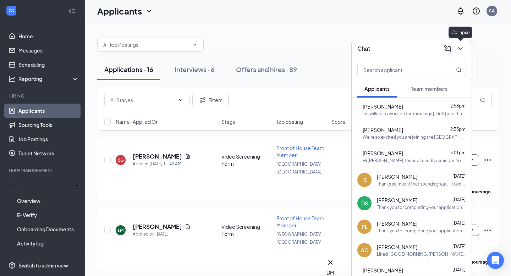
click at [461, 45] on icon "ChevronDown" at bounding box center [460, 48] width 9 height 9
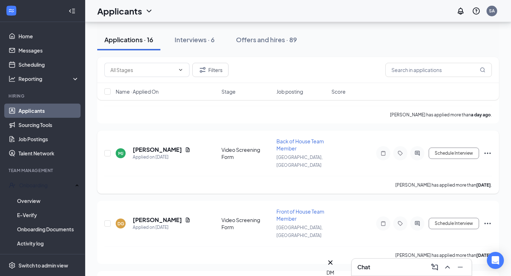
scroll to position [218, 0]
click at [199, 44] on div "Interviews · 6" at bounding box center [195, 39] width 40 height 9
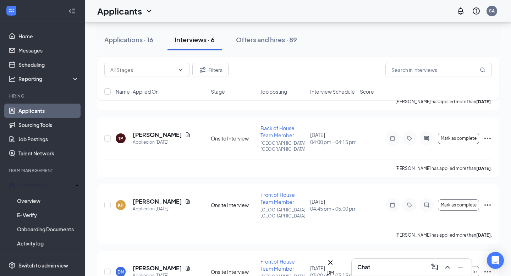
scroll to position [159, 0]
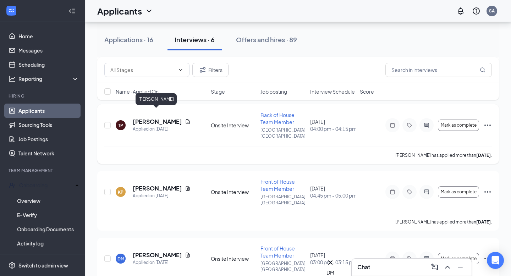
click at [151, 118] on h5 "[PERSON_NAME]" at bounding box center [157, 122] width 49 height 8
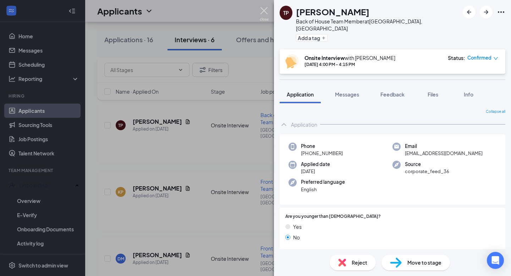
click at [265, 10] on img at bounding box center [264, 14] width 9 height 14
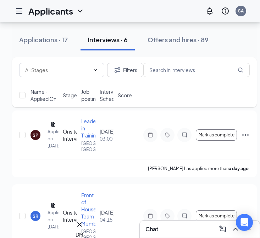
scroll to position [38, 0]
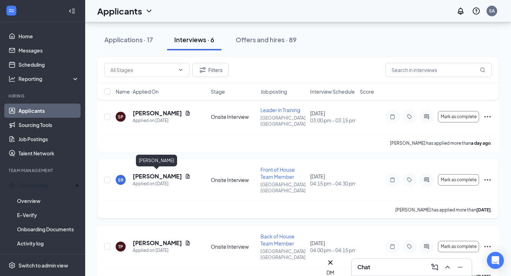
click at [160, 175] on h5 "[PERSON_NAME]" at bounding box center [157, 176] width 49 height 8
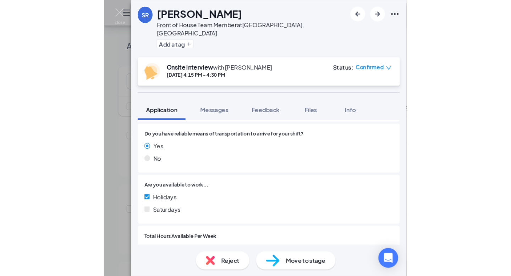
scroll to position [537, 0]
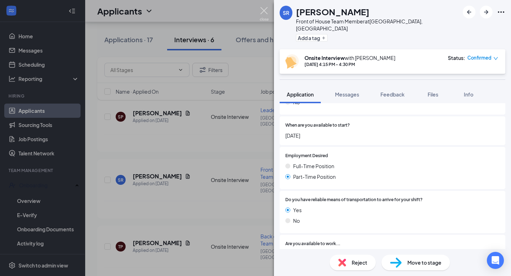
click at [261, 11] on img at bounding box center [264, 14] width 9 height 14
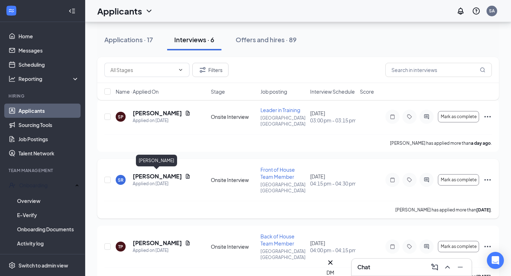
click at [156, 175] on h5 "[PERSON_NAME]" at bounding box center [157, 176] width 49 height 8
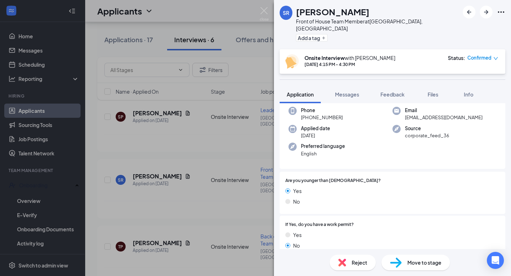
scroll to position [48, 0]
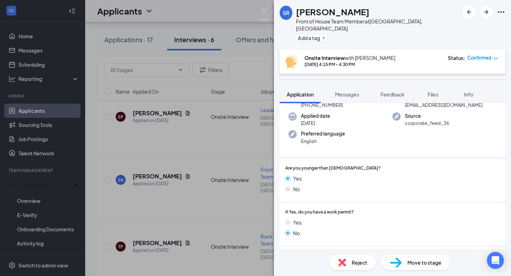
click at [420, 260] on span "Move to stage" at bounding box center [424, 263] width 34 height 8
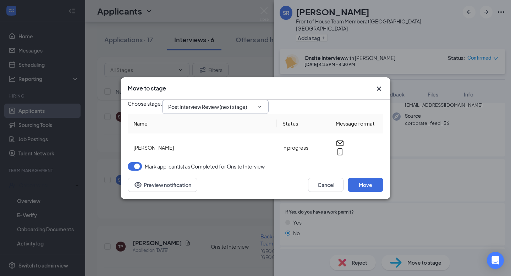
click at [240, 103] on input "Post Interview Review (next stage)" at bounding box center [211, 107] width 86 height 8
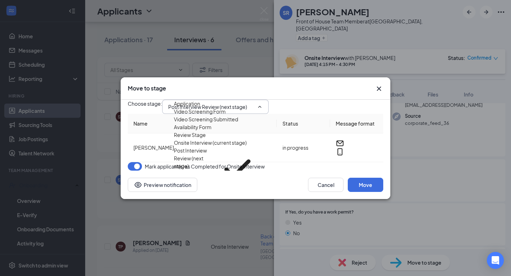
scroll to position [52, 0]
click at [212, 191] on div "Offer Letter FOH" at bounding box center [193, 195] width 39 height 8
type input "Offer Letter FOH"
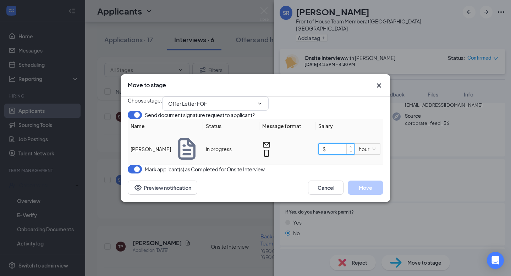
click at [332, 154] on input "$" at bounding box center [336, 149] width 35 height 11
type input "$ 14"
click at [362, 195] on button "Move" at bounding box center [365, 188] width 35 height 14
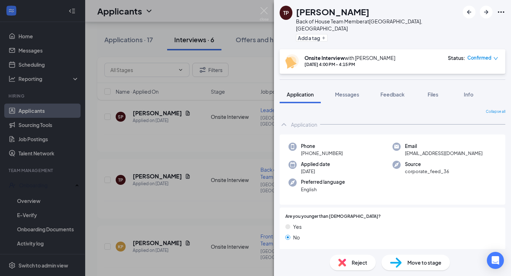
click at [416, 262] on span "Move to stage" at bounding box center [424, 263] width 34 height 8
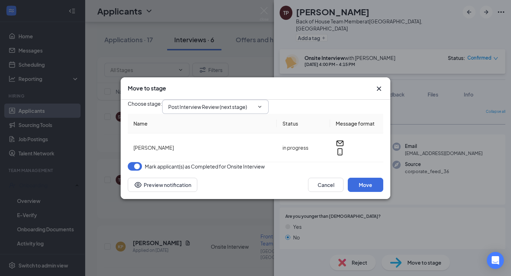
click at [263, 104] on icon "ChevronDown" at bounding box center [260, 107] width 6 height 6
click at [254, 103] on input "Post Interview Review (next stage)" at bounding box center [211, 107] width 86 height 8
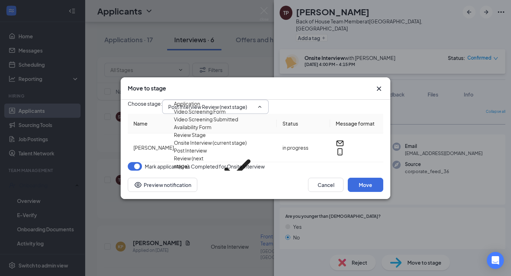
scroll to position [66, 0]
click at [209, 199] on div "Offer Letter [DEMOGRAPHIC_DATA]" at bounding box center [216, 203] width 84 height 8
type input "Offer Letter [DEMOGRAPHIC_DATA]"
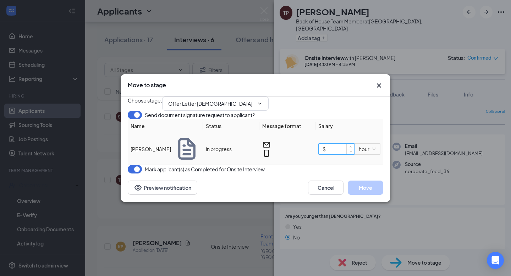
click at [334, 154] on input "$" at bounding box center [336, 149] width 35 height 11
type input "$ 15"
click at [359, 195] on button "Move" at bounding box center [365, 188] width 35 height 14
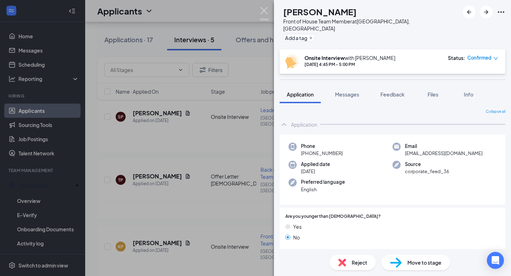
click at [262, 9] on img at bounding box center [264, 14] width 9 height 14
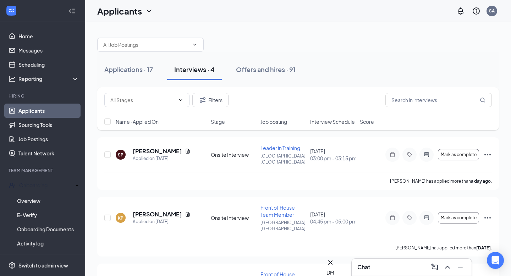
click at [408, 270] on div "Chat" at bounding box center [411, 267] width 109 height 11
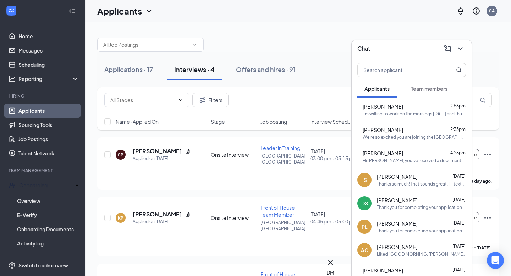
click at [411, 112] on div "i'm willing to work on the mornings [DATE] and thurs!" at bounding box center [414, 114] width 103 height 6
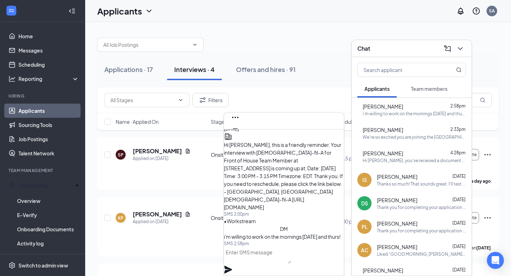
click at [287, 260] on textarea at bounding box center [257, 255] width 67 height 17
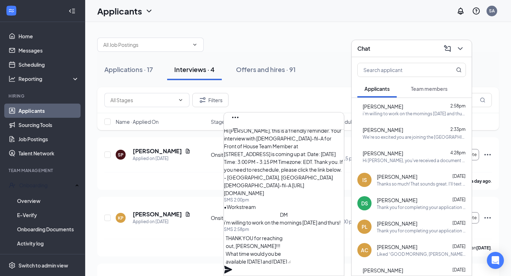
type textarea "THANK YOU for reaching out, [PERSON_NAME]!!! What time would you be available […"
click at [232, 266] on icon "Plane" at bounding box center [228, 270] width 8 height 8
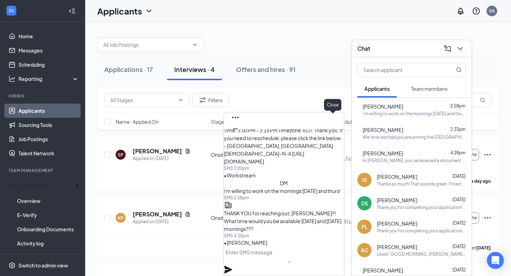
click at [240, 136] on icon "Cross" at bounding box center [235, 140] width 9 height 9
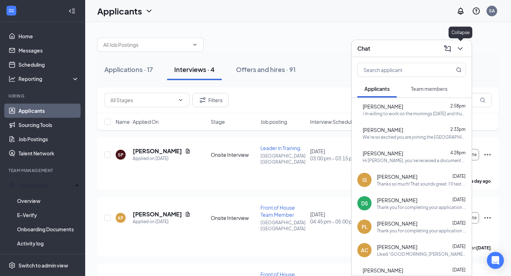
click at [461, 49] on icon "ChevronDown" at bounding box center [460, 48] width 9 height 9
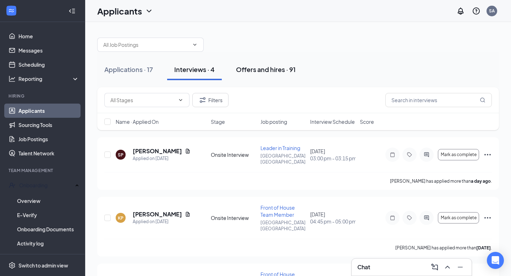
click at [261, 71] on div "Offers and hires · 91" at bounding box center [266, 69] width 60 height 9
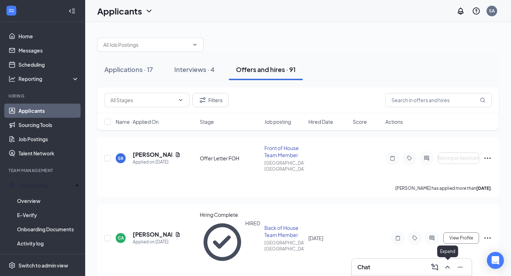
click at [448, 270] on icon "ChevronUp" at bounding box center [447, 267] width 9 height 9
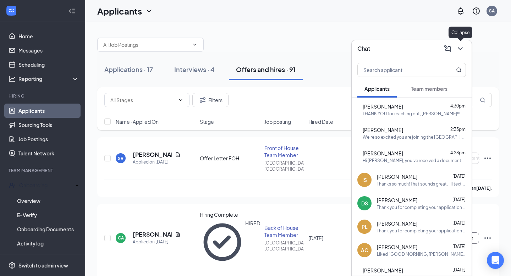
click at [460, 49] on icon "ChevronDown" at bounding box center [460, 48] width 5 height 3
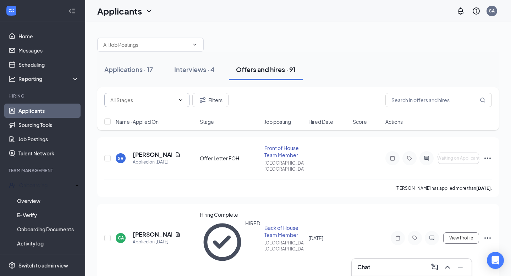
click at [182, 98] on icon "ChevronDown" at bounding box center [181, 100] width 6 height 6
click at [155, 100] on input "text" at bounding box center [142, 100] width 65 height 8
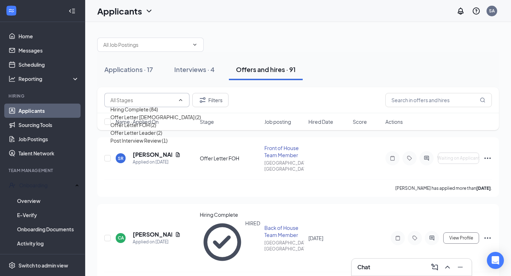
click at [353, 61] on div "Applications · 17 Interviews · 4 Offers and hires · 91" at bounding box center [298, 69] width 402 height 21
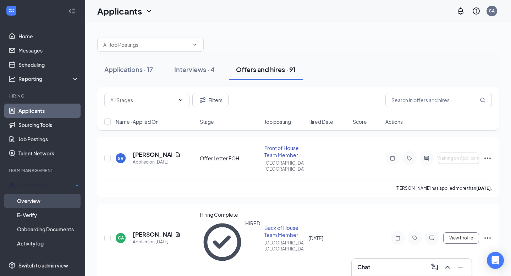
click at [33, 199] on link "Overview" at bounding box center [48, 201] width 62 height 14
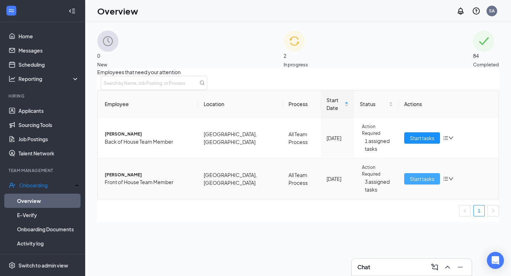
click at [417, 176] on span "Start tasks" at bounding box center [422, 179] width 24 height 8
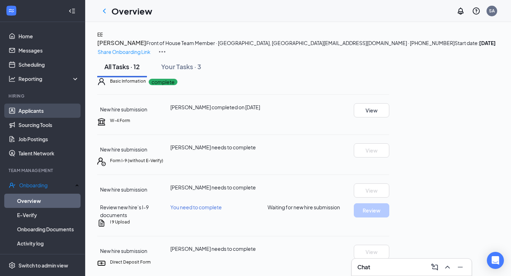
click at [50, 114] on link "Applicants" at bounding box center [48, 111] width 61 height 14
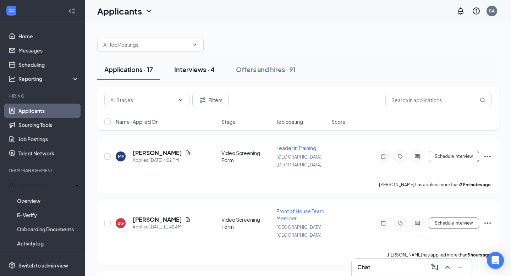
click at [200, 68] on div "Interviews · 4" at bounding box center [194, 69] width 40 height 9
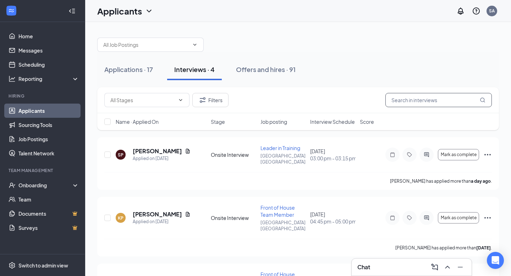
click at [412, 101] on input "text" at bounding box center [438, 100] width 106 height 14
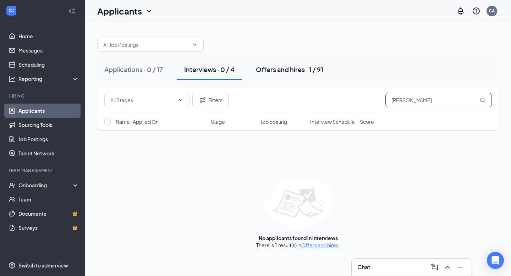
type input "Tanner"
click at [272, 66] on div "Offers and hires · 1 / 91" at bounding box center [289, 69] width 67 height 9
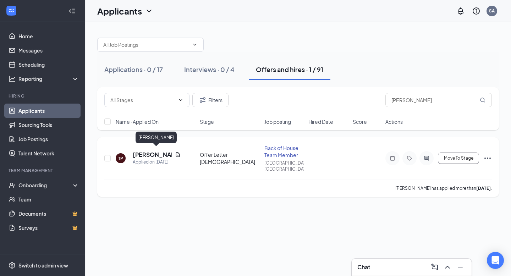
click at [163, 151] on h5 "[PERSON_NAME]" at bounding box center [152, 155] width 39 height 8
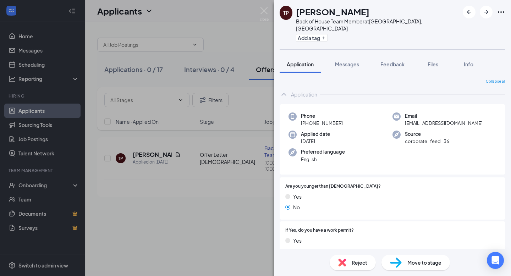
scroll to position [25, 0]
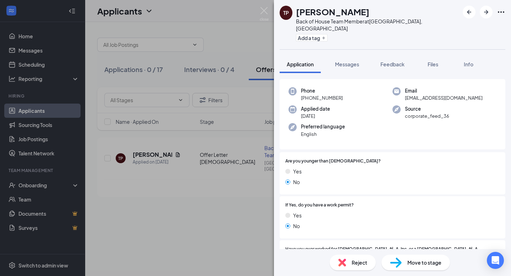
click at [408, 262] on span "Move to stage" at bounding box center [424, 263] width 34 height 8
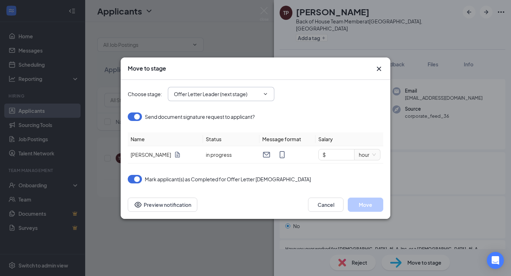
click at [243, 95] on input "Offer Letter Leader (next stage)" at bounding box center [217, 94] width 86 height 8
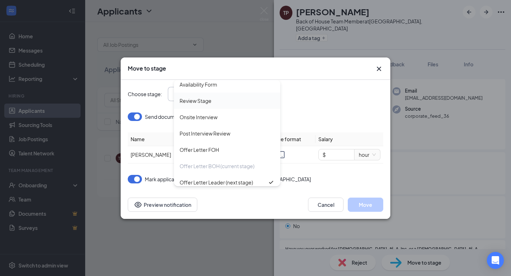
scroll to position [73, 0]
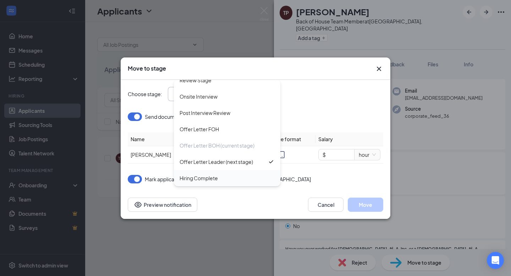
click at [212, 177] on div "Hiring Complete" at bounding box center [199, 178] width 38 height 8
type input "Hiring Complete"
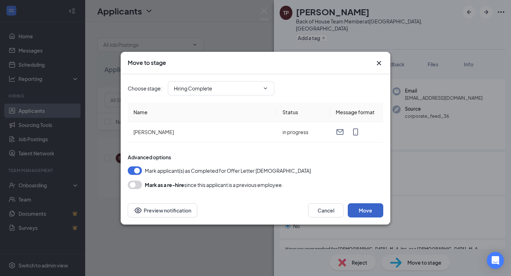
click at [365, 210] on button "Move" at bounding box center [365, 210] width 35 height 14
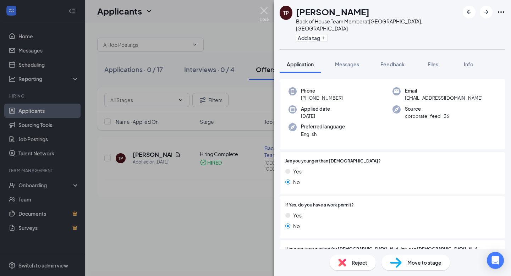
click at [265, 11] on img at bounding box center [264, 14] width 9 height 14
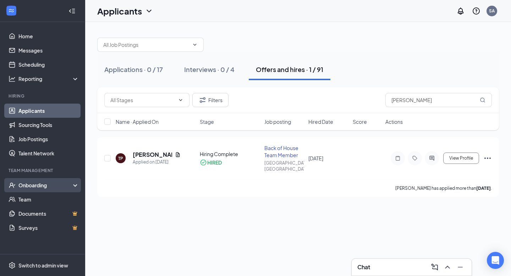
click at [38, 185] on div "Onboarding" at bounding box center [45, 185] width 55 height 7
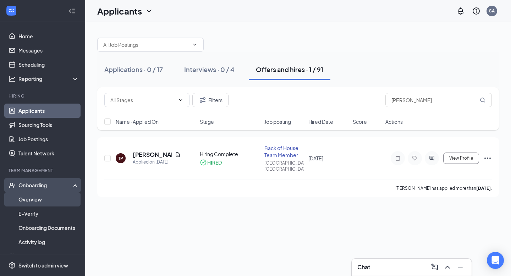
click at [44, 197] on link "Overview" at bounding box center [48, 199] width 61 height 14
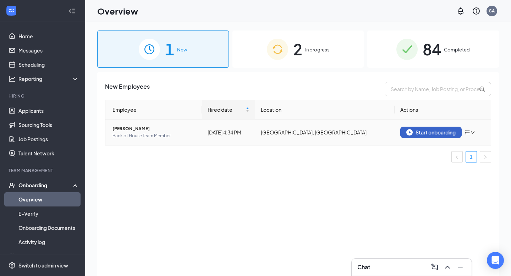
click at [435, 133] on div "Start onboarding" at bounding box center [430, 132] width 49 height 6
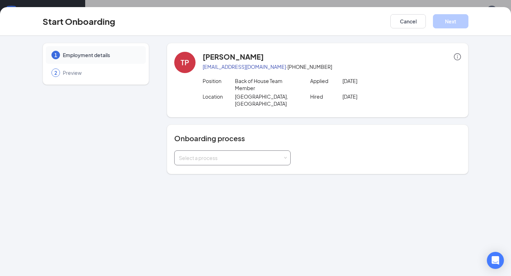
click at [285, 153] on div "Select a process" at bounding box center [232, 158] width 107 height 14
click at [242, 167] on li "All Team Process" at bounding box center [232, 166] width 116 height 13
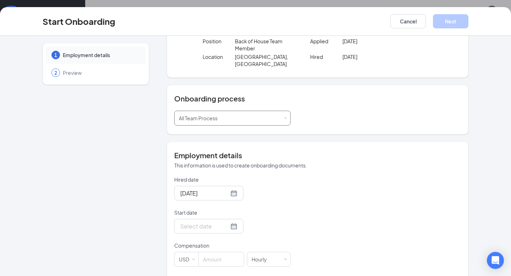
scroll to position [44, 0]
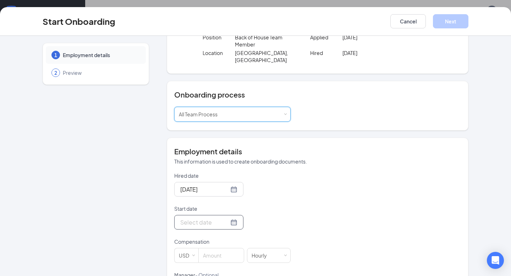
click at [213, 218] on input "Start date" at bounding box center [204, 222] width 49 height 9
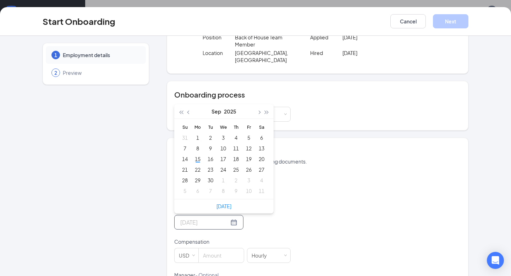
type input "[DATE]"
click at [259, 107] on button "button" at bounding box center [259, 111] width 8 height 14
type input "Oct 2, 2025"
click at [236, 133] on div "2" at bounding box center [236, 137] width 9 height 9
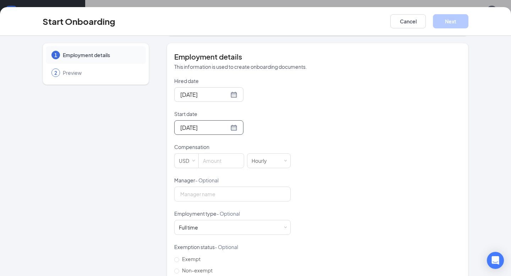
scroll to position [140, 0]
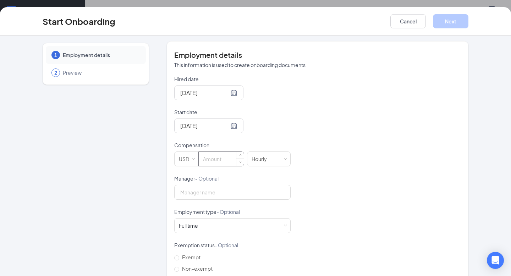
click at [227, 153] on input at bounding box center [221, 159] width 45 height 14
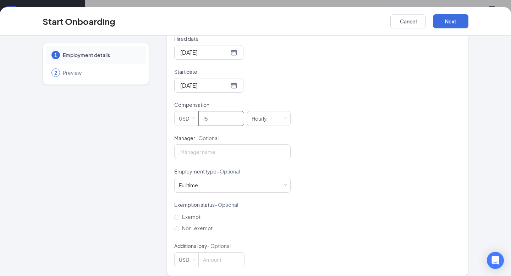
scroll to position [181, 0]
type input "15"
click at [303, 223] on div "Hired date Sep 15, 2025 Start date Oct 2, 2025 Oct 2025 Su Mo Tu We Th Fr Sa 28…" at bounding box center [317, 151] width 287 height 232
click at [449, 24] on button "Next" at bounding box center [450, 21] width 35 height 14
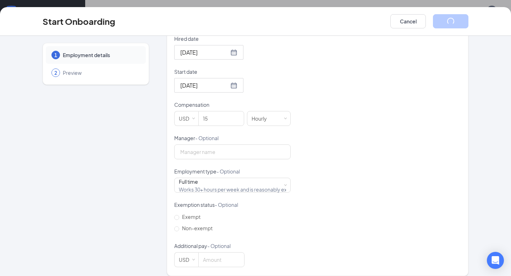
scroll to position [0, 0]
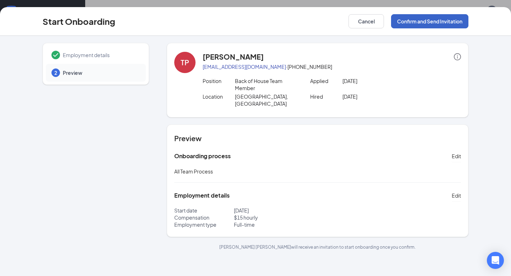
click at [426, 24] on button "Confirm and Send Invitation" at bounding box center [429, 21] width 77 height 14
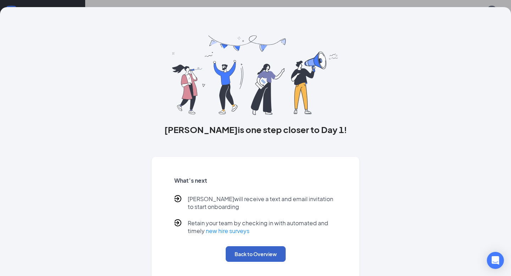
click at [252, 251] on button "Back to Overview" at bounding box center [256, 254] width 60 height 16
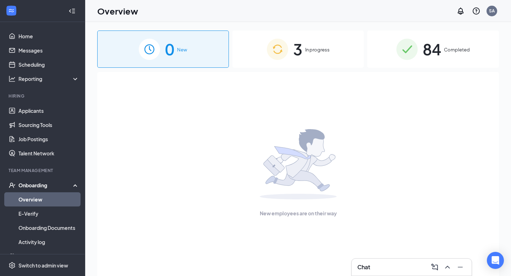
click at [296, 51] on span "3" at bounding box center [297, 49] width 9 height 24
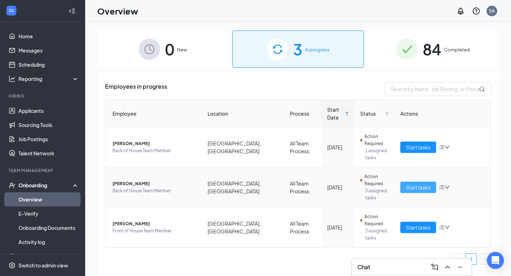
click at [414, 183] on span "Start tasks" at bounding box center [418, 187] width 24 height 8
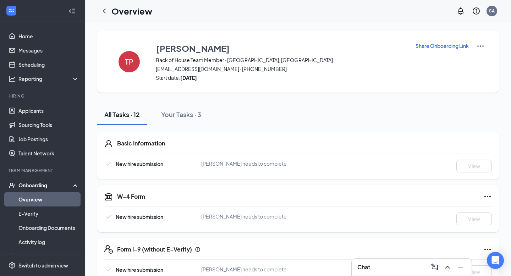
click at [34, 200] on link "Overview" at bounding box center [48, 199] width 61 height 14
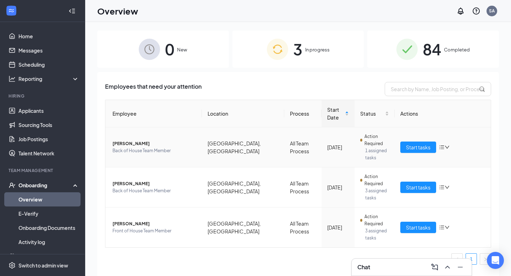
scroll to position [26, 0]
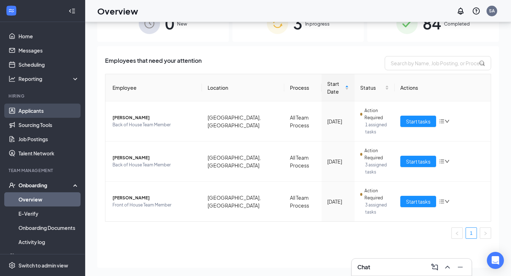
click at [33, 111] on link "Applicants" at bounding box center [48, 111] width 61 height 14
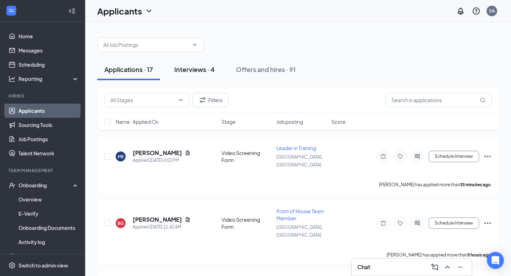
click at [203, 71] on div "Interviews · 4" at bounding box center [194, 69] width 40 height 9
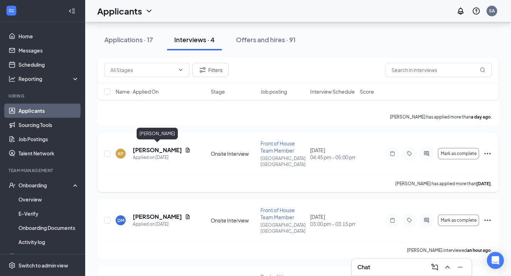
scroll to position [94, 0]
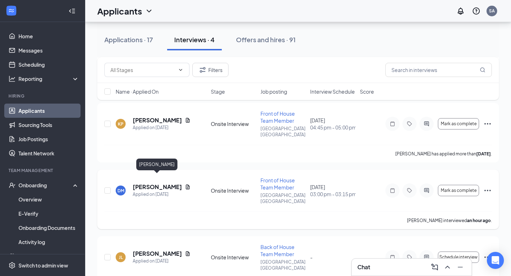
click at [151, 183] on h5 "[PERSON_NAME]" at bounding box center [157, 187] width 49 height 8
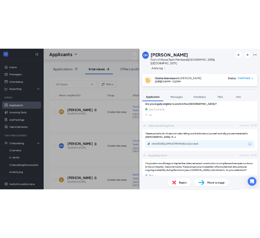
scroll to position [379, 0]
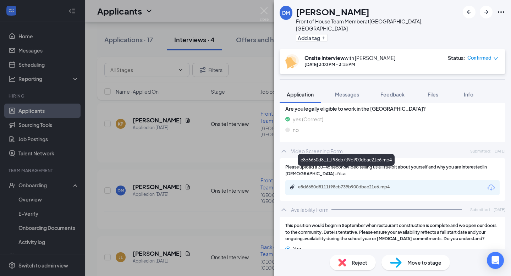
click at [325, 184] on div "e8d6650d8111f98cb739b900dbac21e6.mp4" at bounding box center [347, 187] width 99 height 6
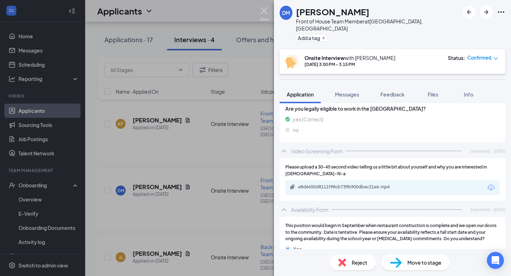
click at [265, 14] on img at bounding box center [264, 14] width 9 height 14
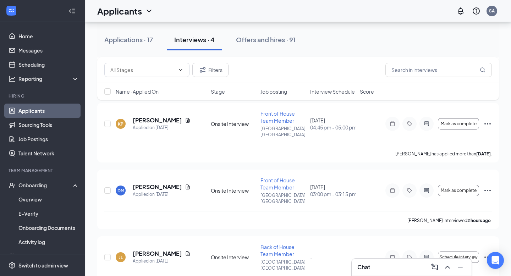
click at [380, 270] on div "Chat" at bounding box center [411, 267] width 109 height 11
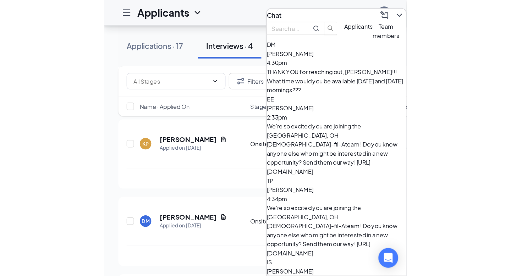
scroll to position [62, 0]
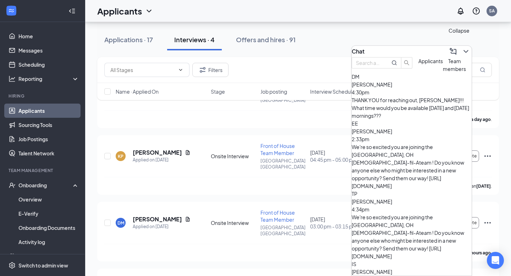
click at [462, 47] on icon "ChevronDown" at bounding box center [466, 51] width 9 height 9
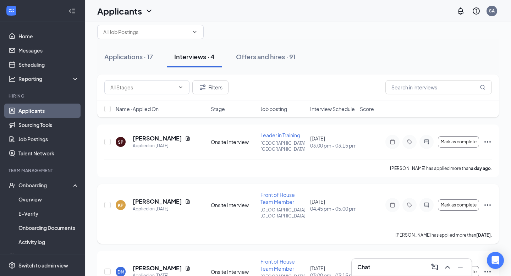
scroll to position [0, 0]
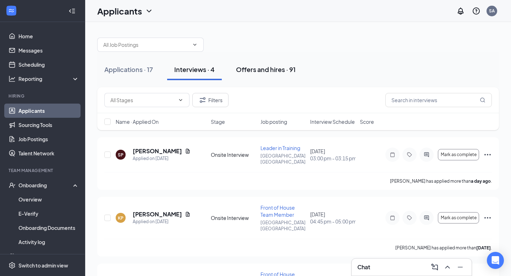
click at [259, 68] on div "Offers and hires · 91" at bounding box center [266, 69] width 60 height 9
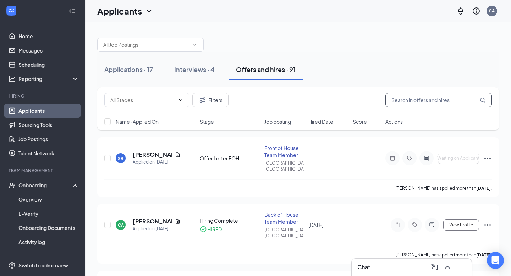
click at [416, 100] on input "text" at bounding box center [438, 100] width 106 height 14
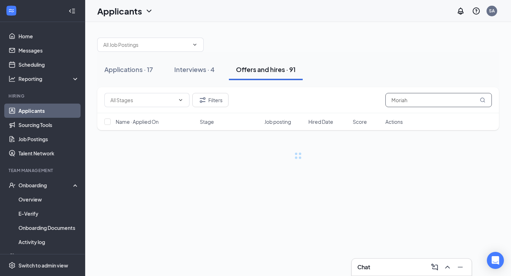
type input "Moriah"
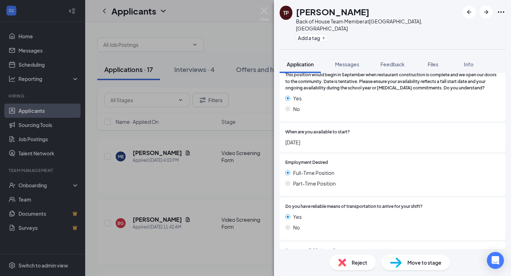
scroll to position [559, 0]
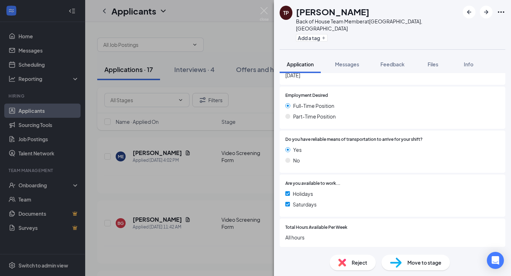
click at [308, 252] on div "Offer Letter [DEMOGRAPHIC_DATA]" at bounding box center [333, 255] width 84 height 7
click at [264, 10] on img at bounding box center [264, 14] width 9 height 14
